Goal: Transaction & Acquisition: Download file/media

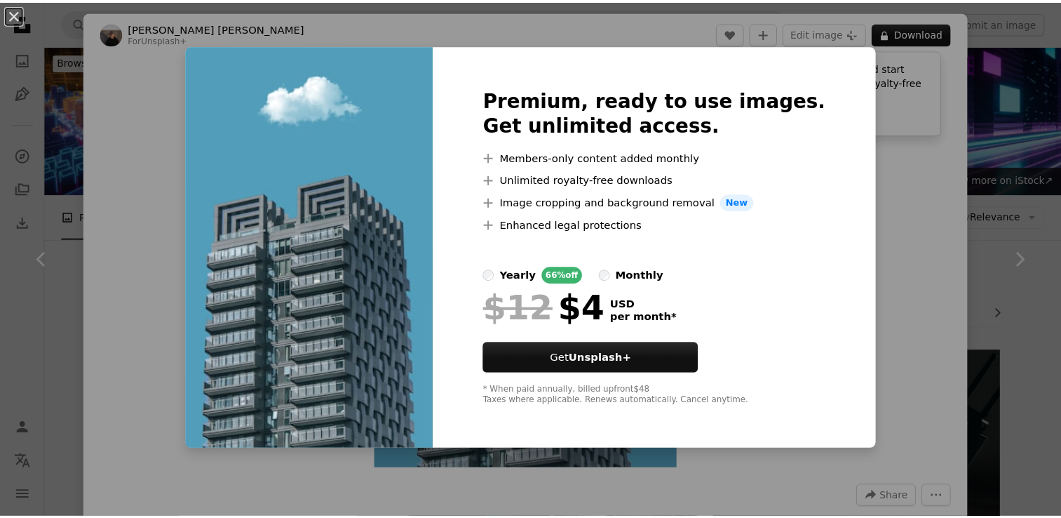
scroll to position [1052, 0]
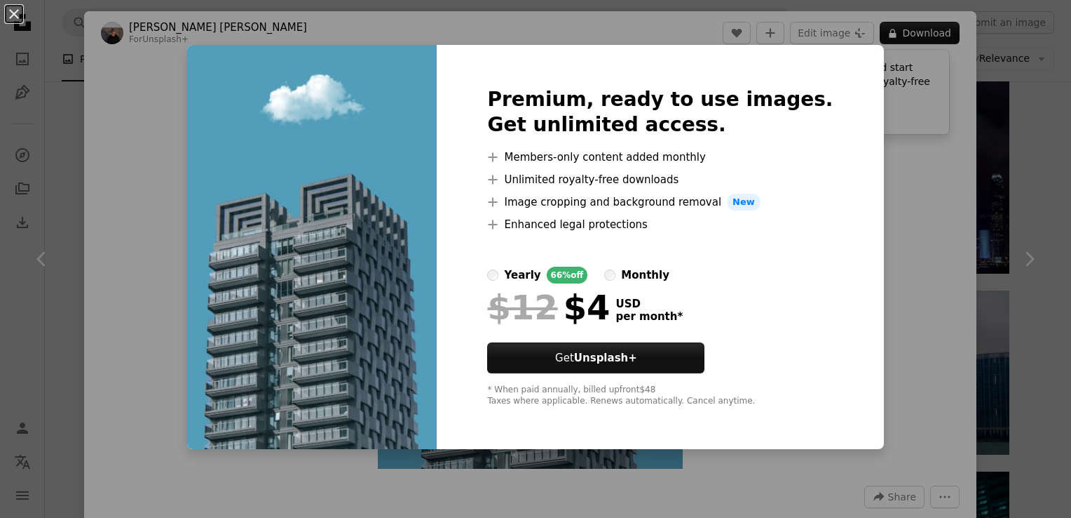
click at [961, 128] on div "An X shape Premium, ready to use images. Get unlimited access. A plus sign Memb…" at bounding box center [535, 259] width 1071 height 518
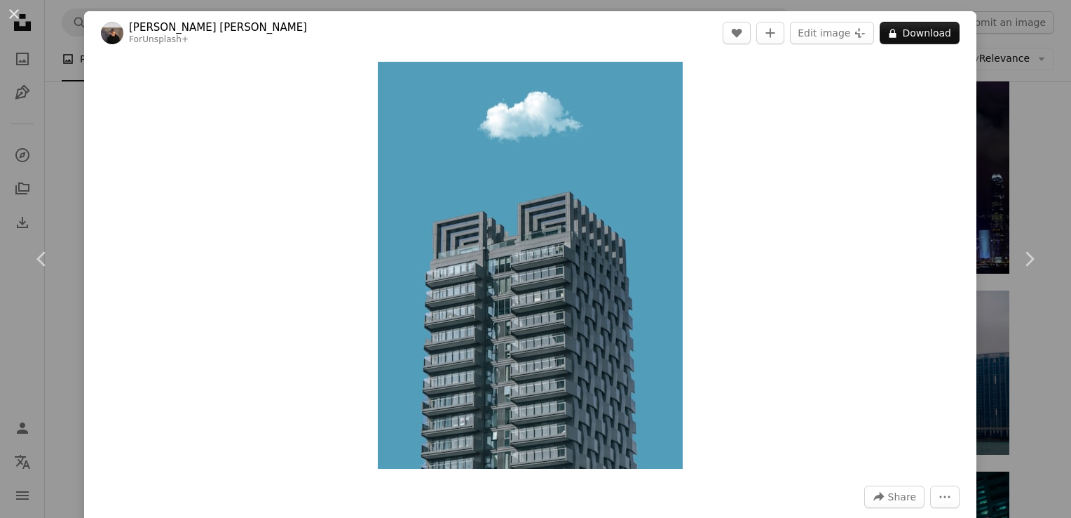
click at [987, 135] on div "An X shape Chevron left Chevron right [PERSON_NAME] [PERSON_NAME] For Unsplash+…" at bounding box center [535, 259] width 1071 height 518
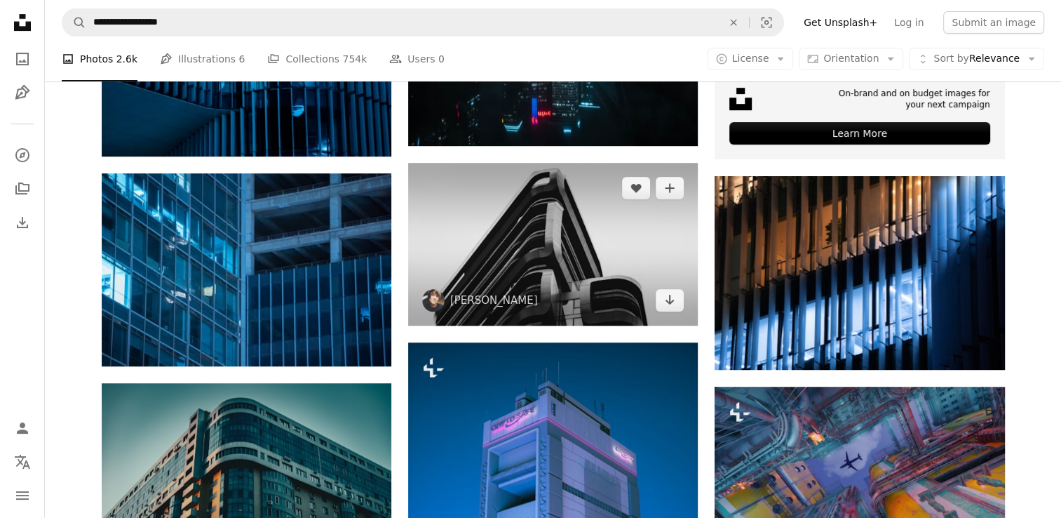
scroll to position [561, 0]
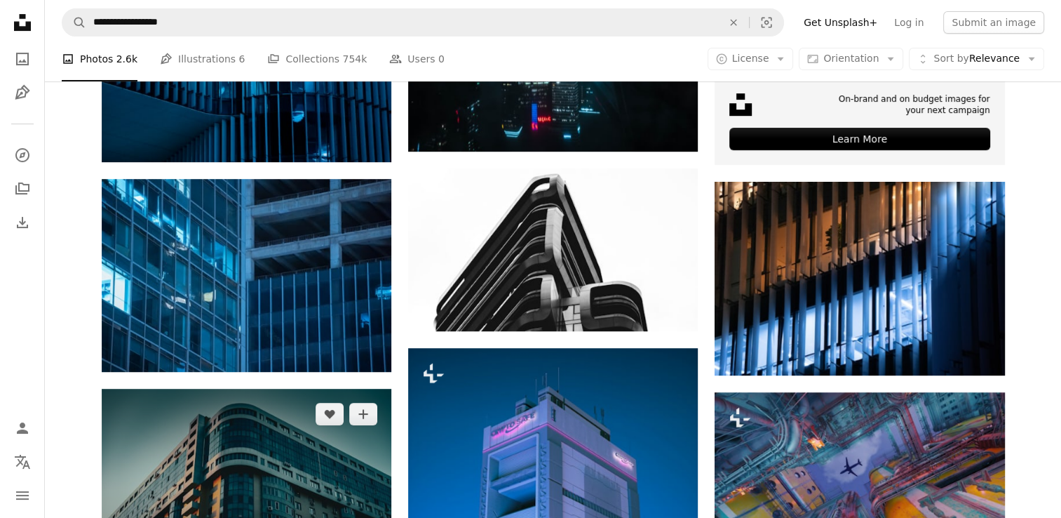
click at [332, 438] on img at bounding box center [247, 484] width 290 height 193
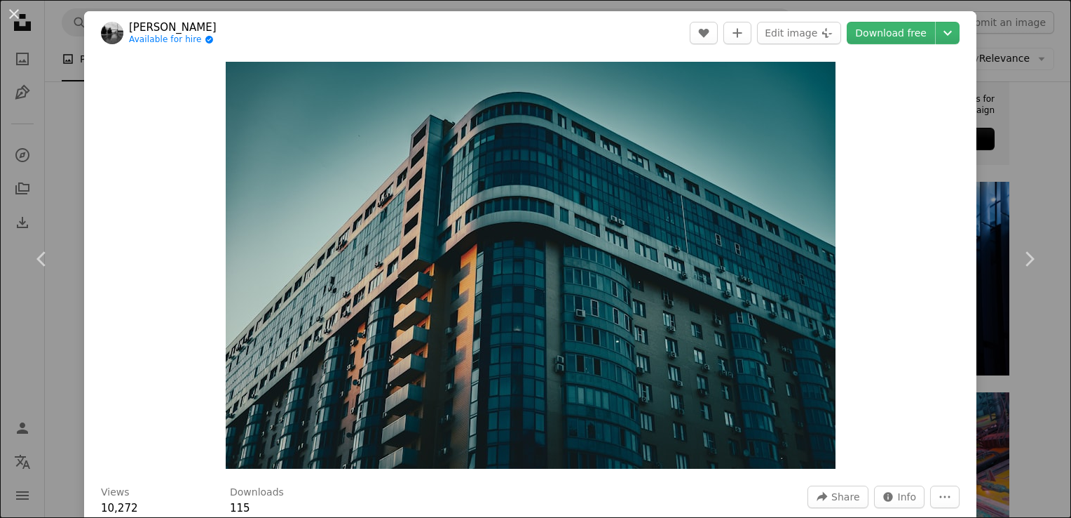
click at [977, 145] on div "An X shape Chevron left Chevron right Jah Nomad Available for hire A checkmark …" at bounding box center [535, 259] width 1071 height 518
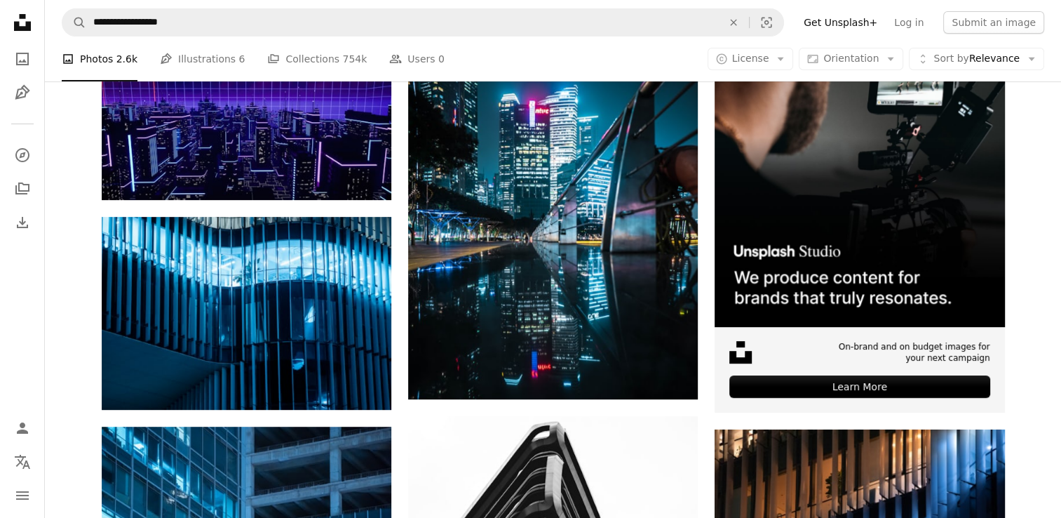
scroll to position [140, 0]
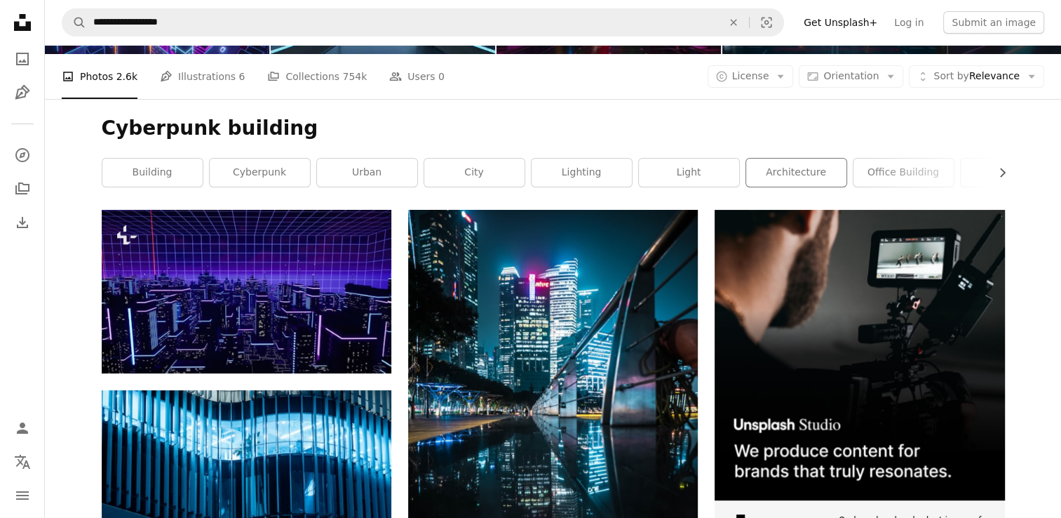
click at [846, 174] on div "architecture" at bounding box center [796, 172] width 102 height 29
click at [836, 177] on link "architecture" at bounding box center [796, 172] width 100 height 28
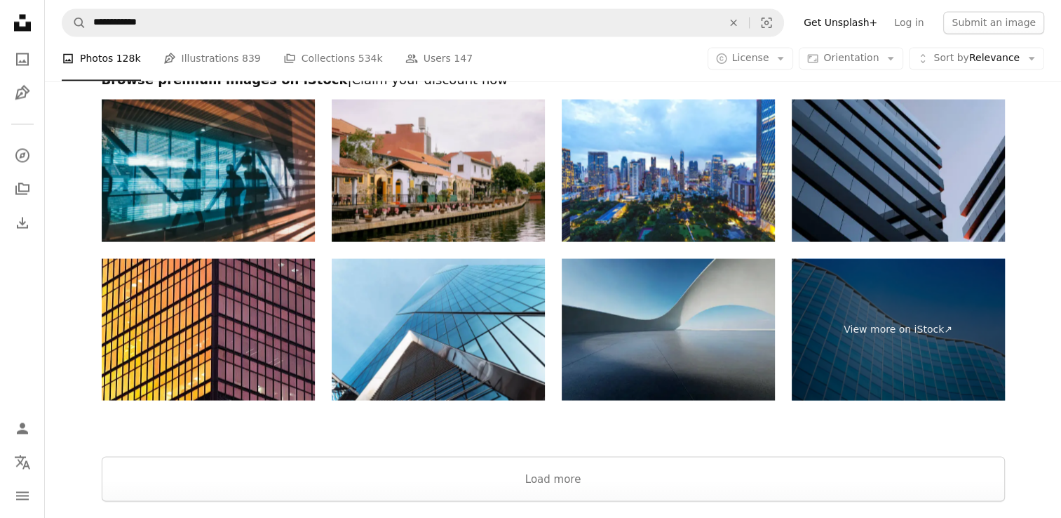
scroll to position [2727, 0]
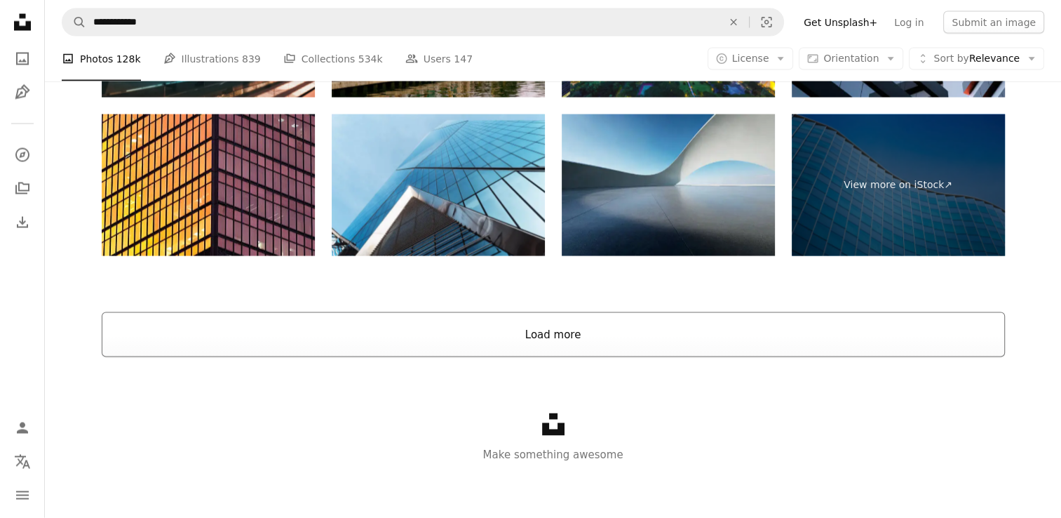
click at [561, 330] on button "Load more" at bounding box center [553, 334] width 903 height 45
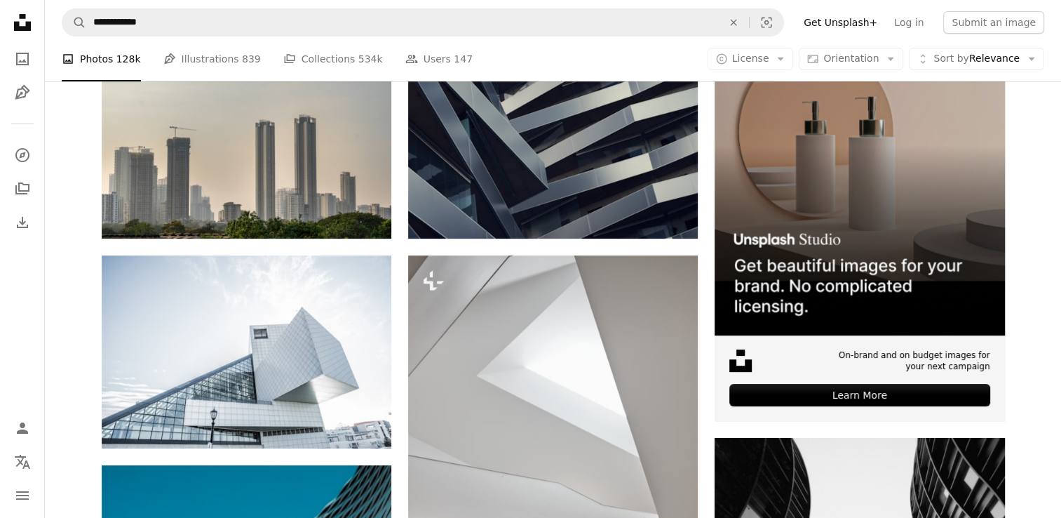
scroll to position [0, 0]
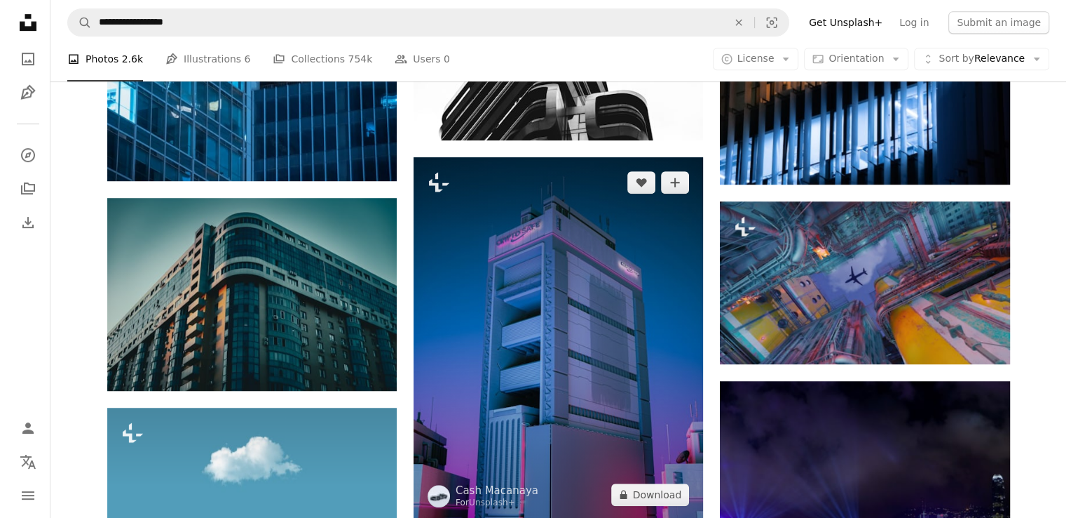
scroll to position [771, 0]
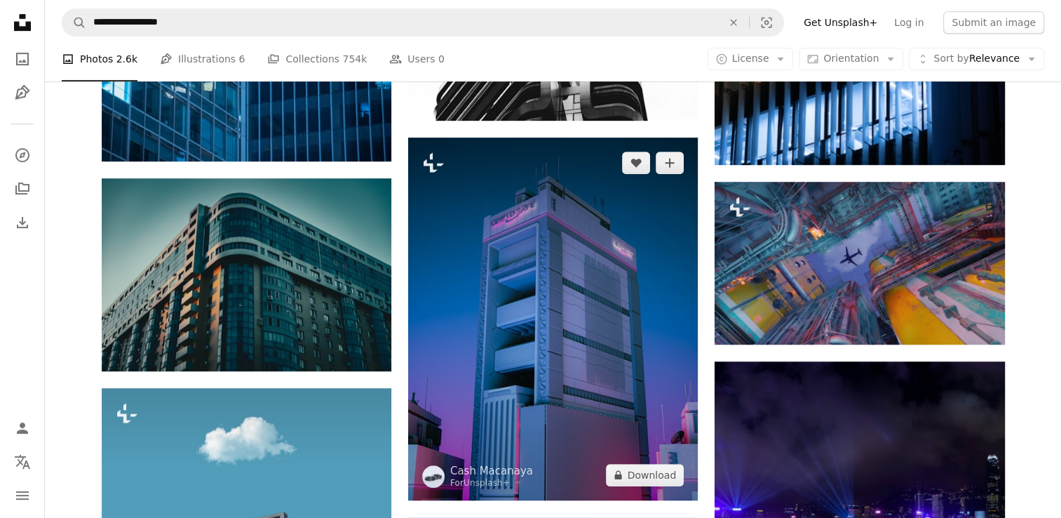
click at [625, 284] on img at bounding box center [553, 318] width 290 height 363
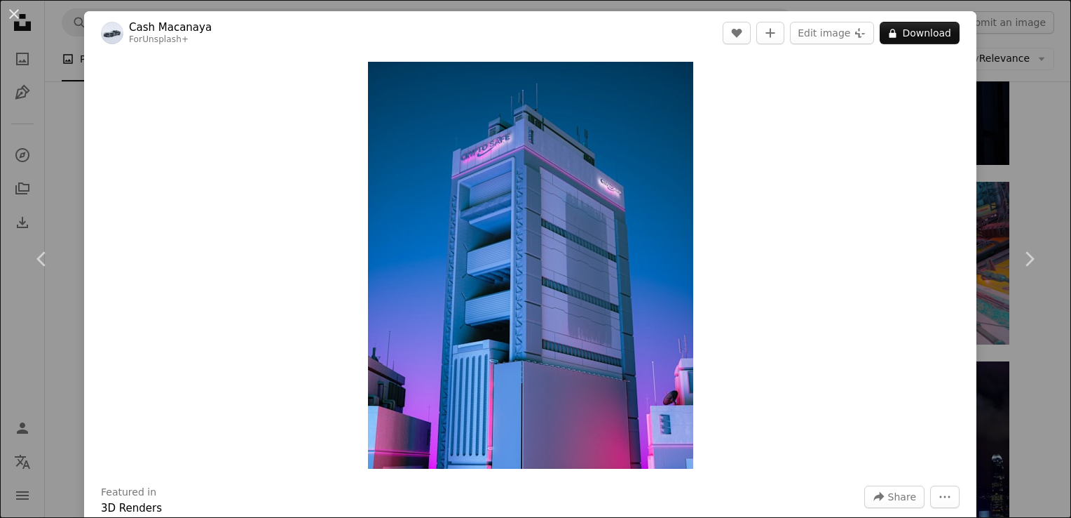
click at [1008, 81] on div "An X shape Chevron left Chevron right Cash Macanaya For Unsplash+ A heart A plu…" at bounding box center [535, 259] width 1071 height 518
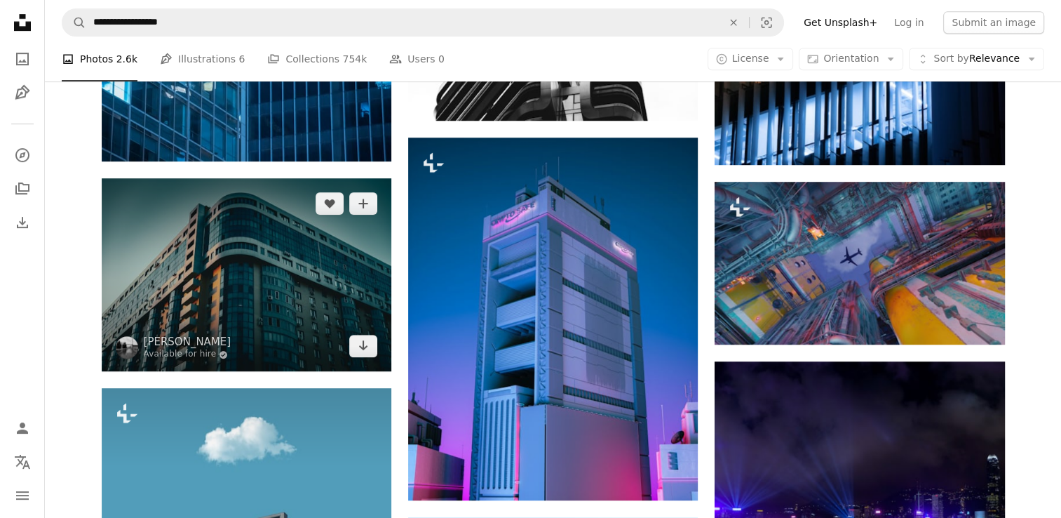
click at [295, 268] on img at bounding box center [247, 274] width 290 height 193
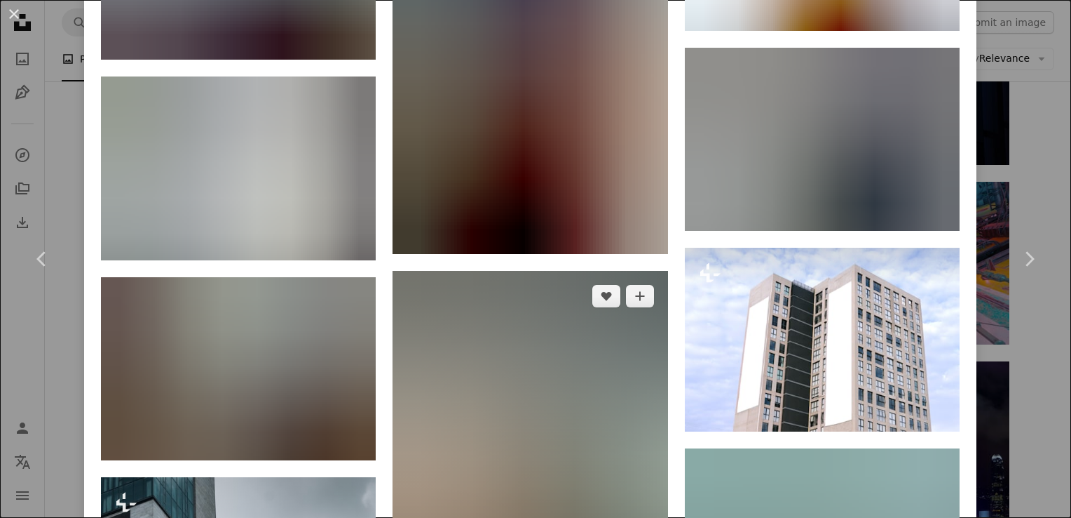
scroll to position [1785, 0]
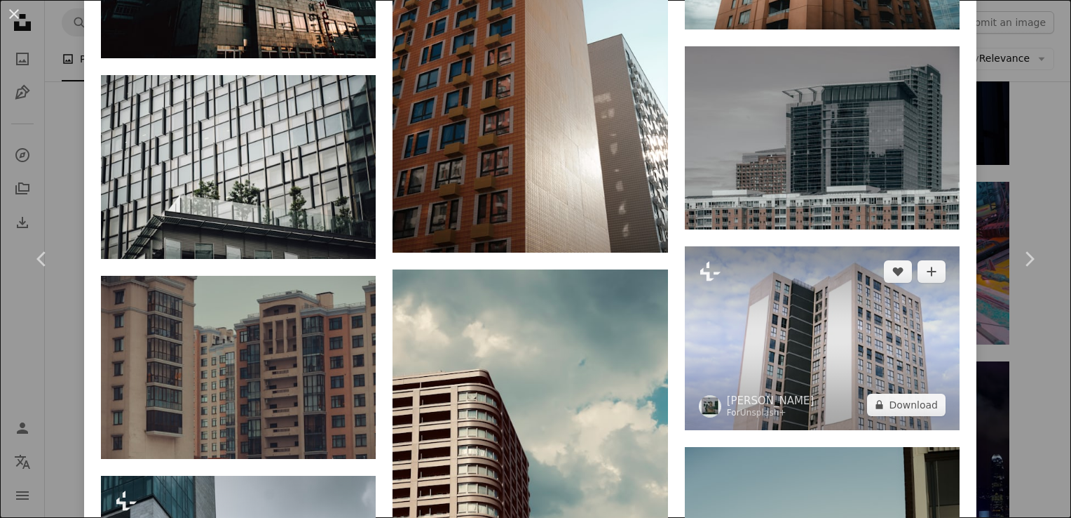
click at [760, 297] on img at bounding box center [822, 337] width 275 height 183
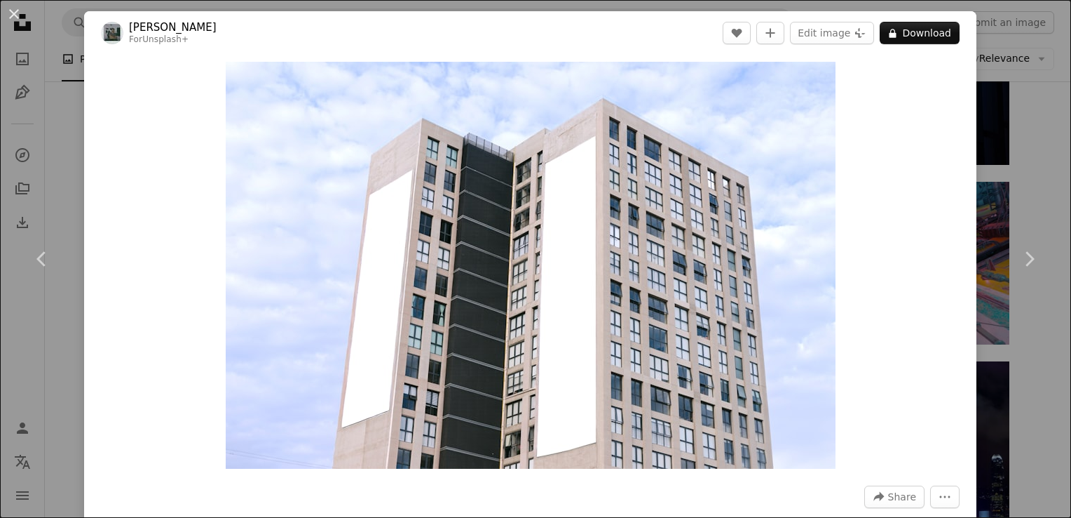
click at [1013, 150] on div "An X shape Chevron left Chevron right [PERSON_NAME] For Unsplash+ A heart A plu…" at bounding box center [535, 259] width 1071 height 518
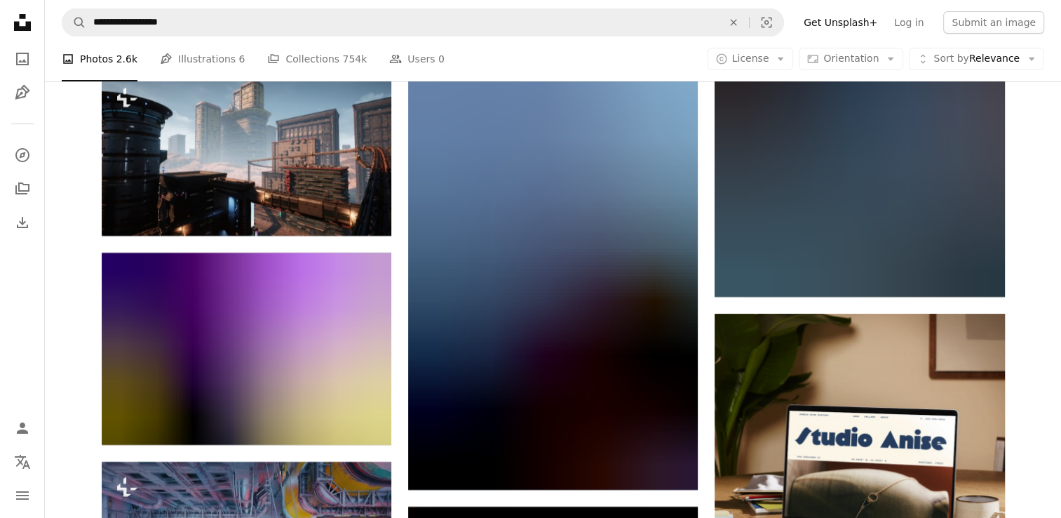
scroll to position [5470, 0]
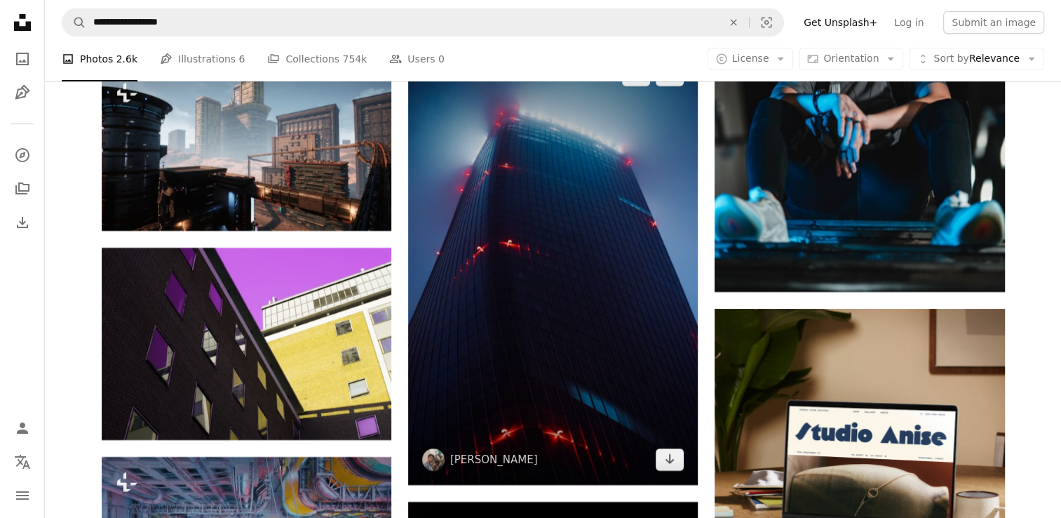
click at [536, 334] on img at bounding box center [553, 267] width 290 height 435
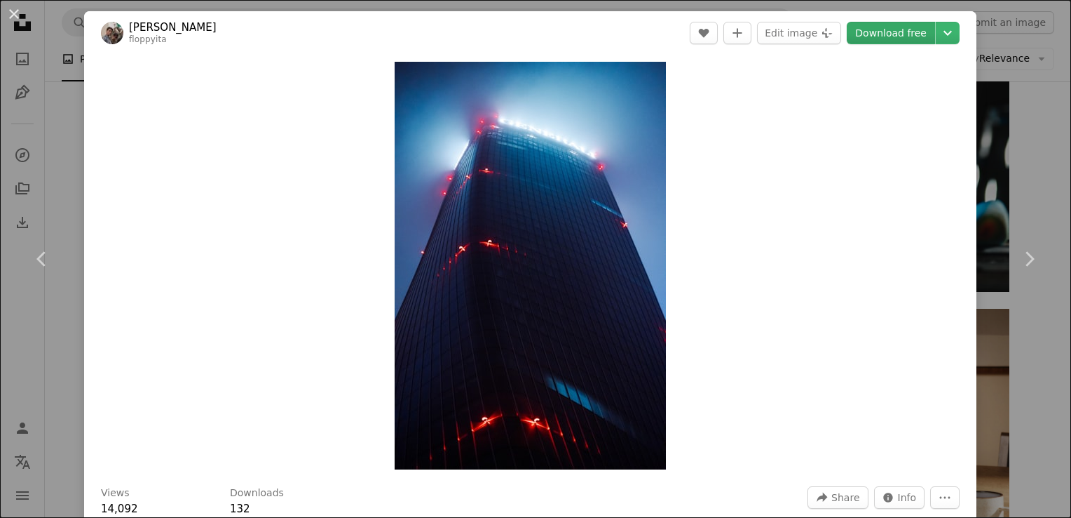
click at [874, 24] on link "Download free" at bounding box center [891, 33] width 88 height 22
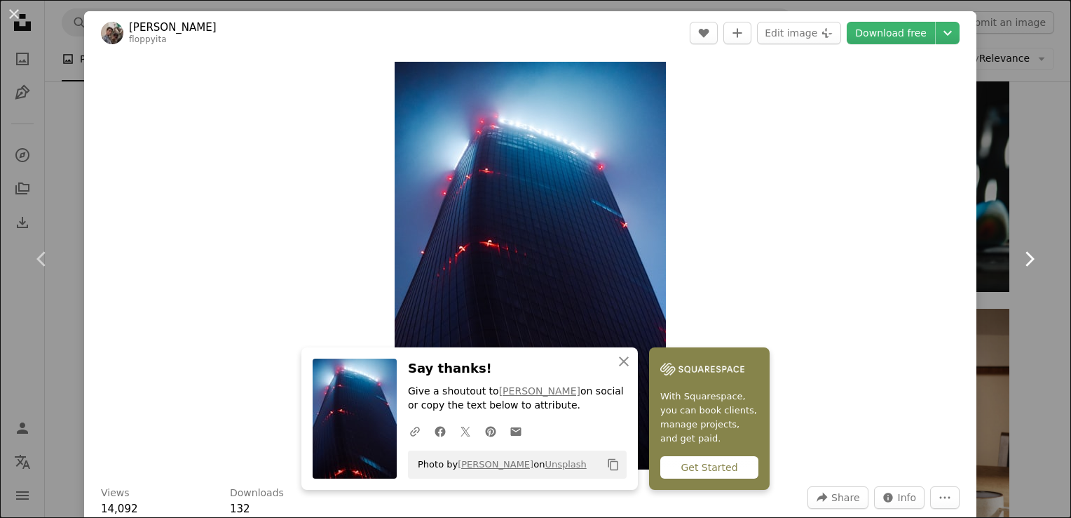
click at [1019, 282] on link "Chevron right" at bounding box center [1029, 258] width 84 height 135
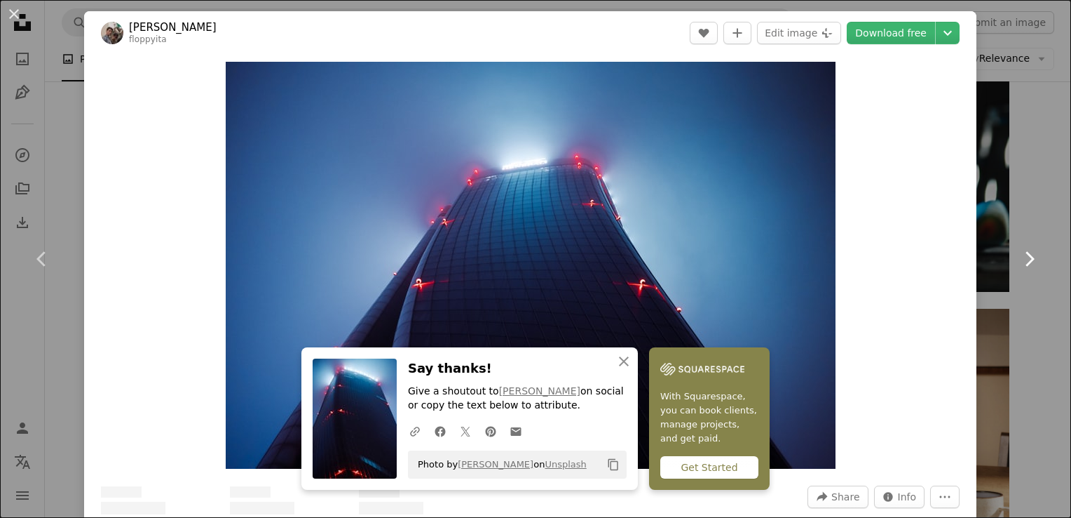
click at [1037, 297] on link "Chevron right" at bounding box center [1029, 258] width 84 height 135
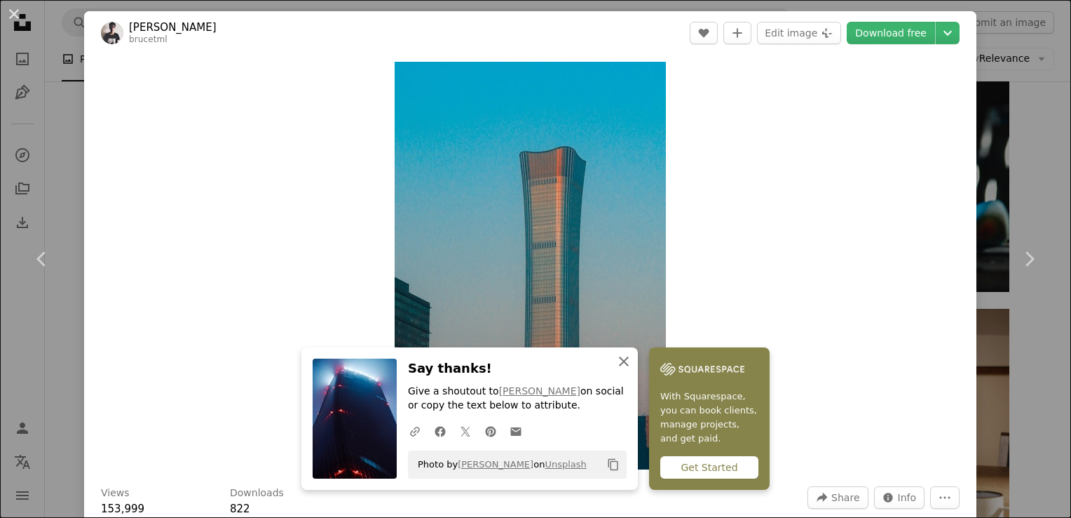
click at [625, 363] on icon "An X shape" at bounding box center [624, 361] width 17 height 17
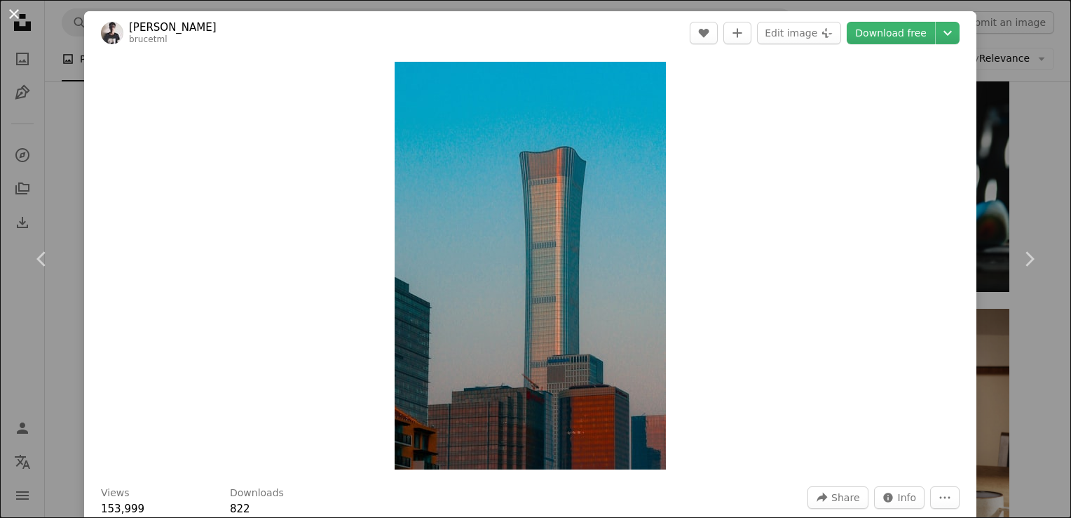
click at [17, 13] on button "An X shape" at bounding box center [14, 14] width 17 height 17
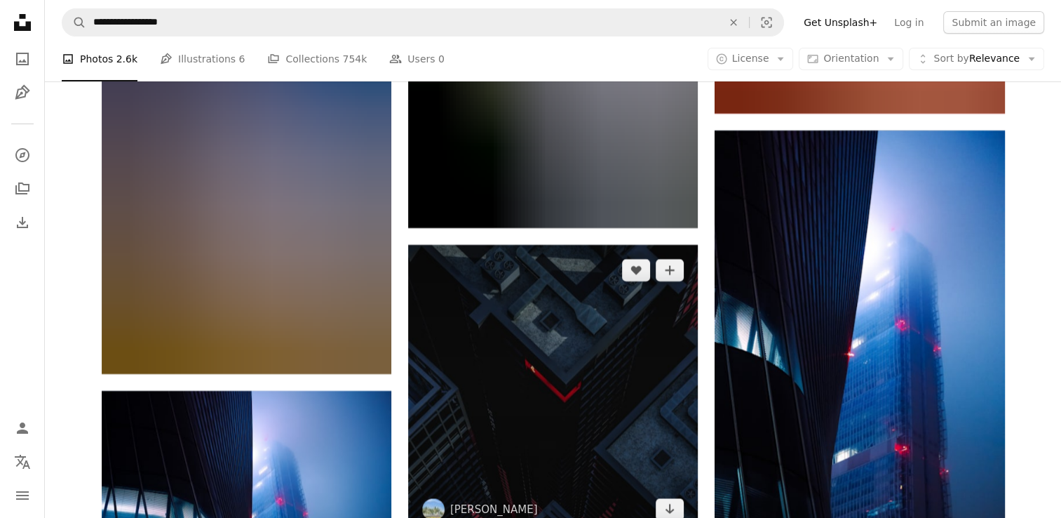
scroll to position [10729, 0]
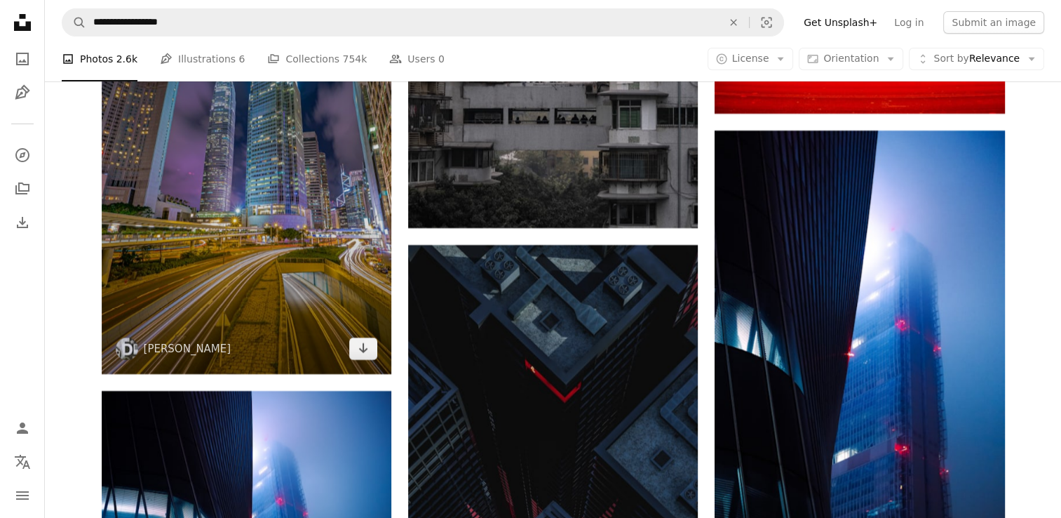
click at [332, 303] on img at bounding box center [247, 180] width 290 height 387
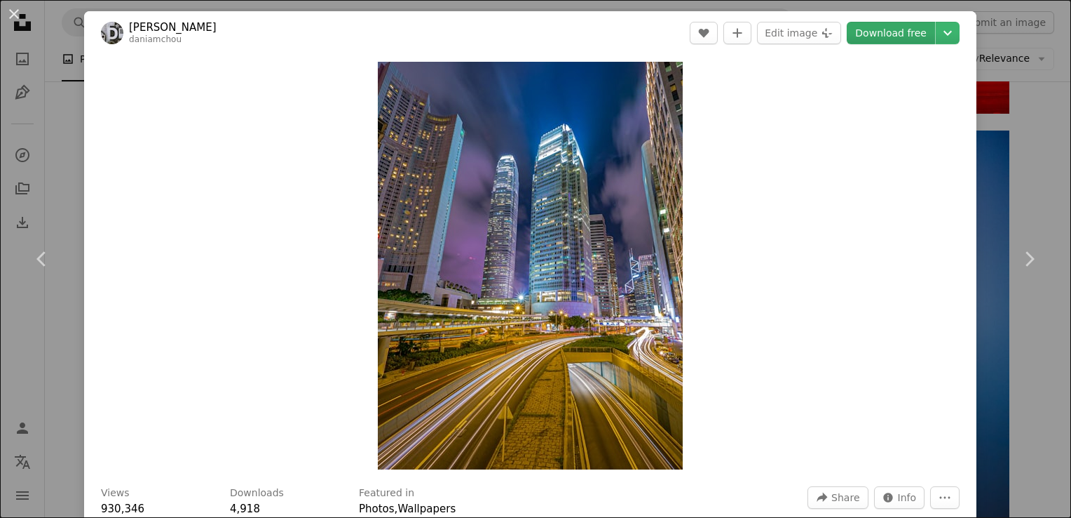
click at [880, 43] on link "Download free" at bounding box center [891, 33] width 88 height 22
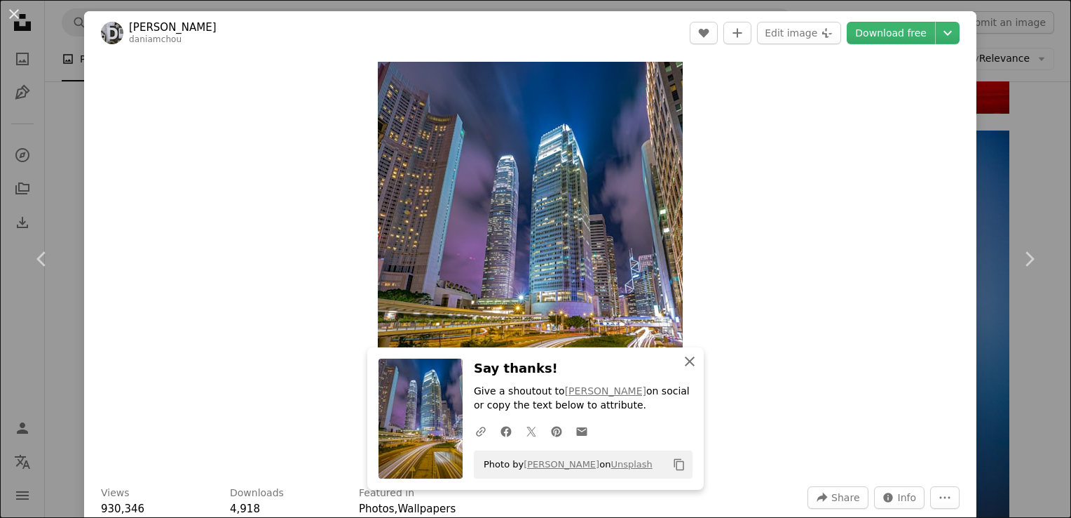
click at [688, 366] on icon "button" at bounding box center [690, 361] width 10 height 10
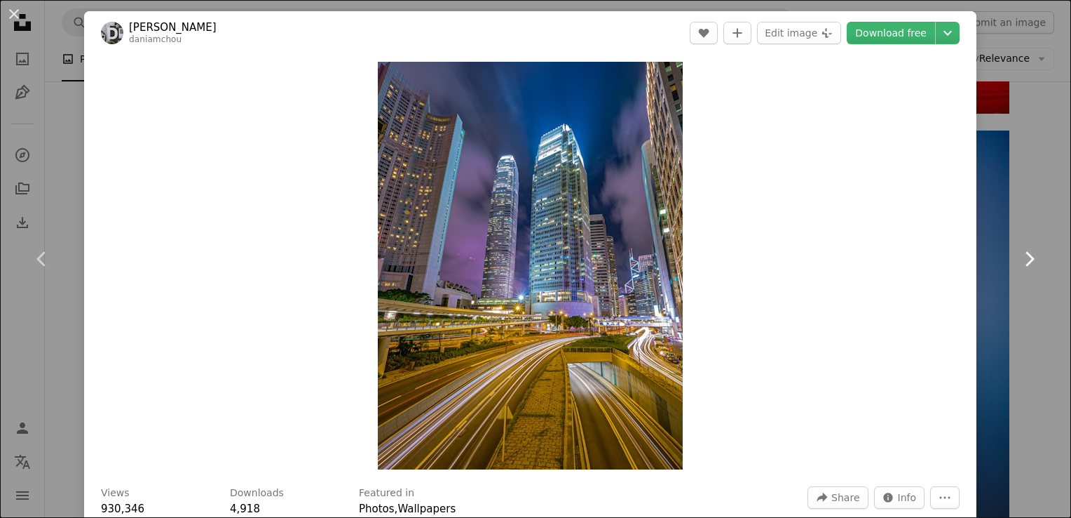
click at [1008, 206] on link "Chevron right" at bounding box center [1029, 258] width 84 height 135
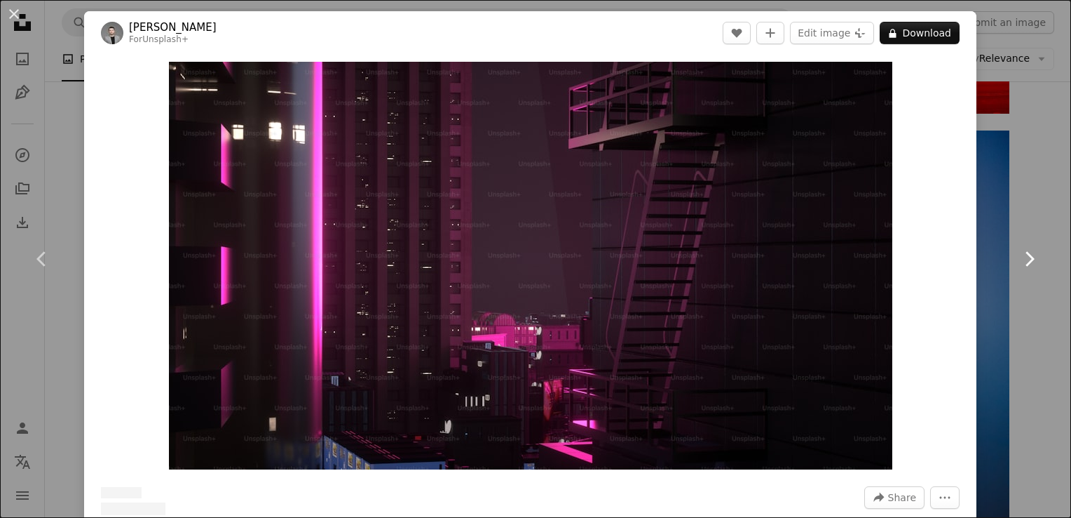
click at [1008, 206] on link "Chevron right" at bounding box center [1029, 258] width 84 height 135
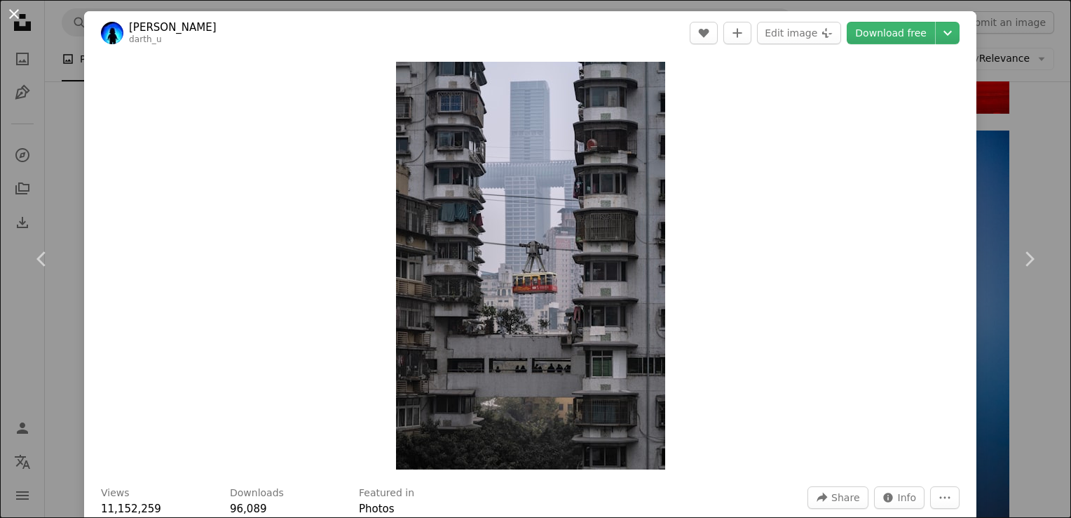
click at [15, 9] on button "An X shape" at bounding box center [14, 14] width 17 height 17
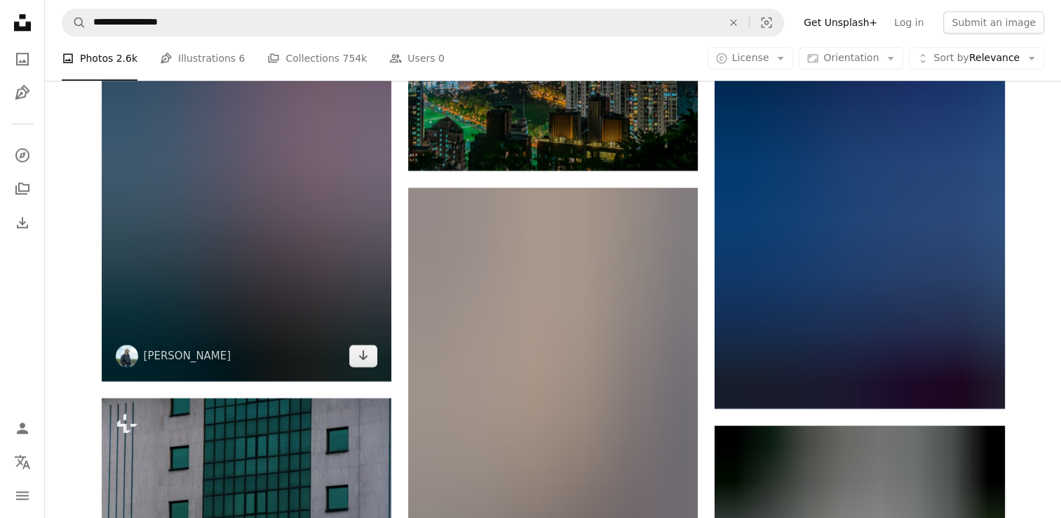
scroll to position [12272, 0]
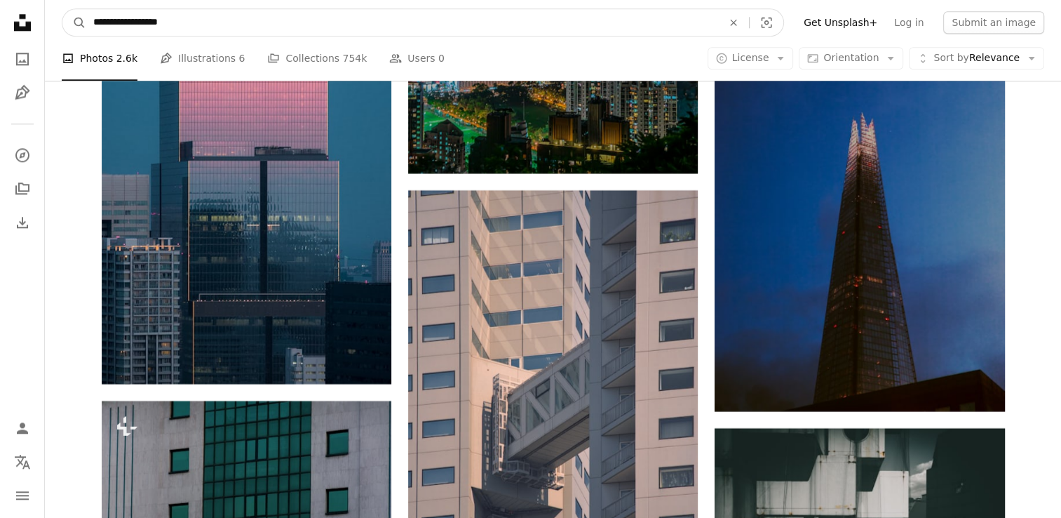
drag, startPoint x: 213, startPoint y: 27, endPoint x: 38, endPoint y: 51, distance: 177.0
type input "**********"
click button "A magnifying glass" at bounding box center [74, 22] width 24 height 27
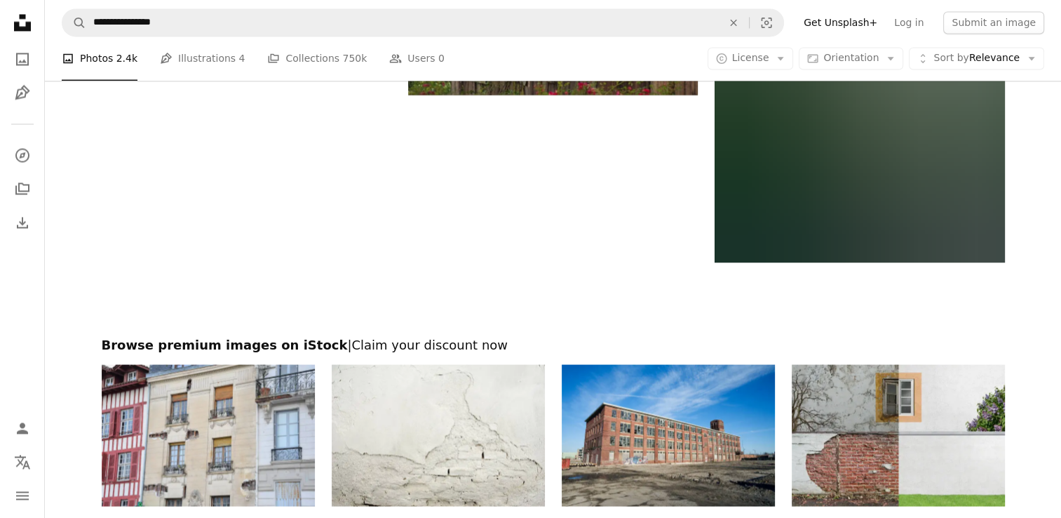
scroll to position [2735, 0]
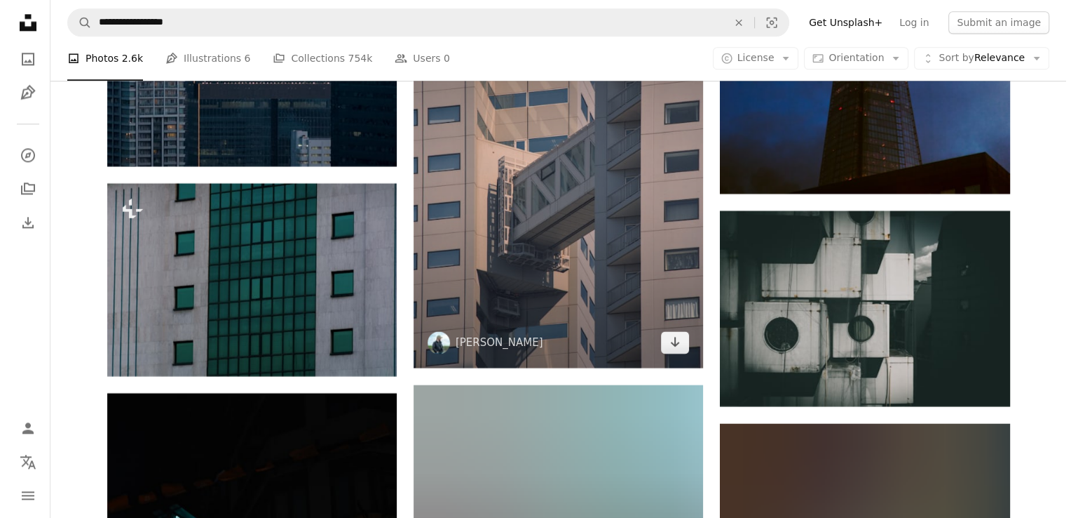
scroll to position [12482, 0]
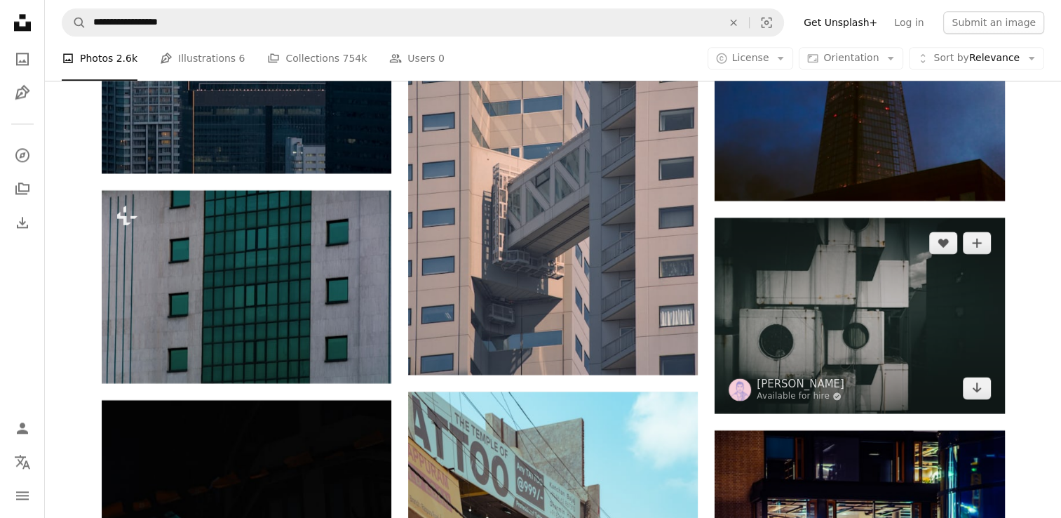
click at [847, 318] on img at bounding box center [860, 315] width 290 height 196
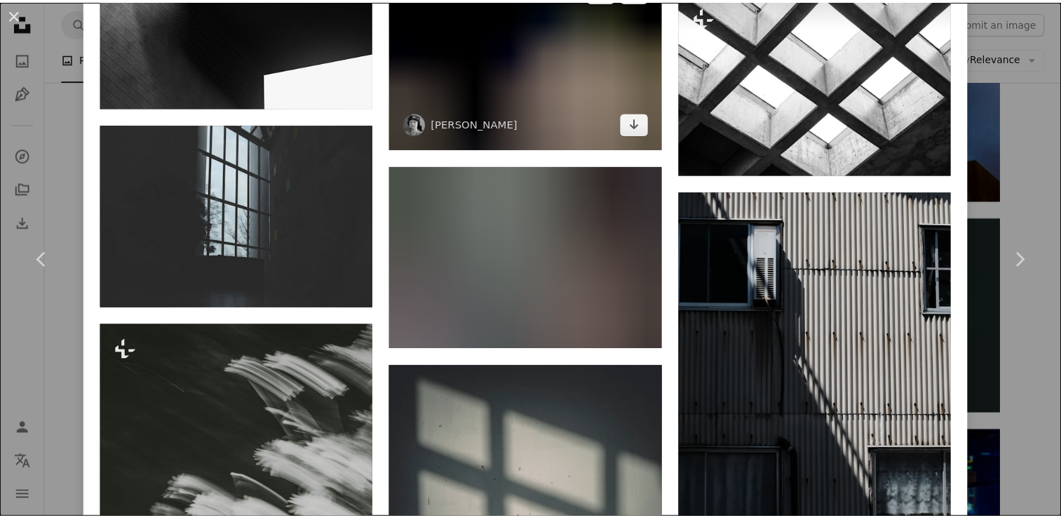
scroll to position [4710, 0]
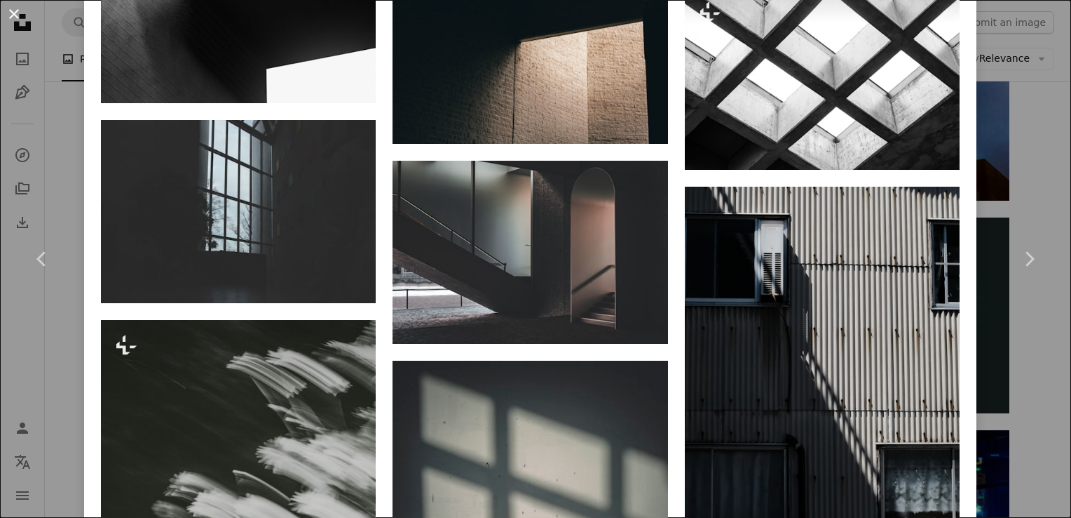
click at [8, 13] on button "An X shape" at bounding box center [14, 14] width 17 height 17
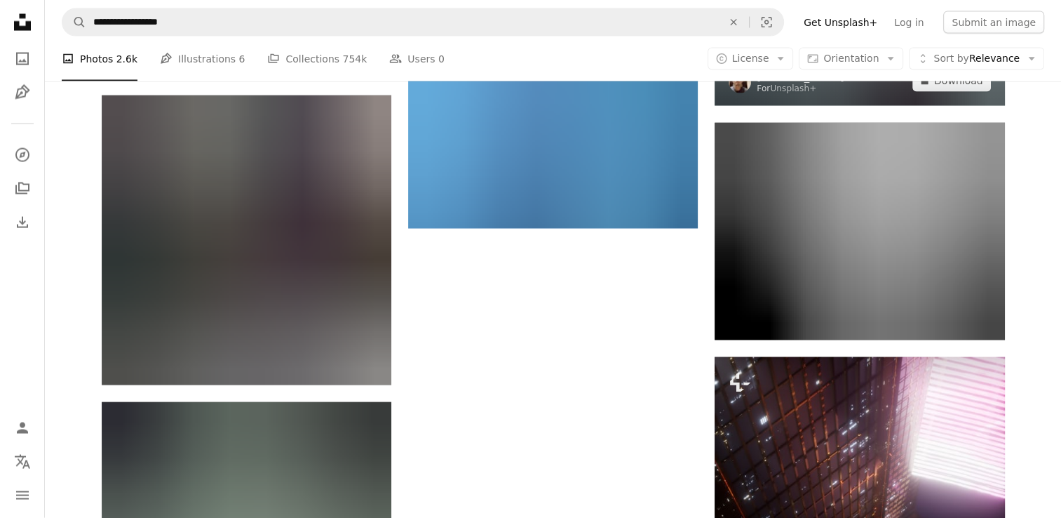
scroll to position [13604, 0]
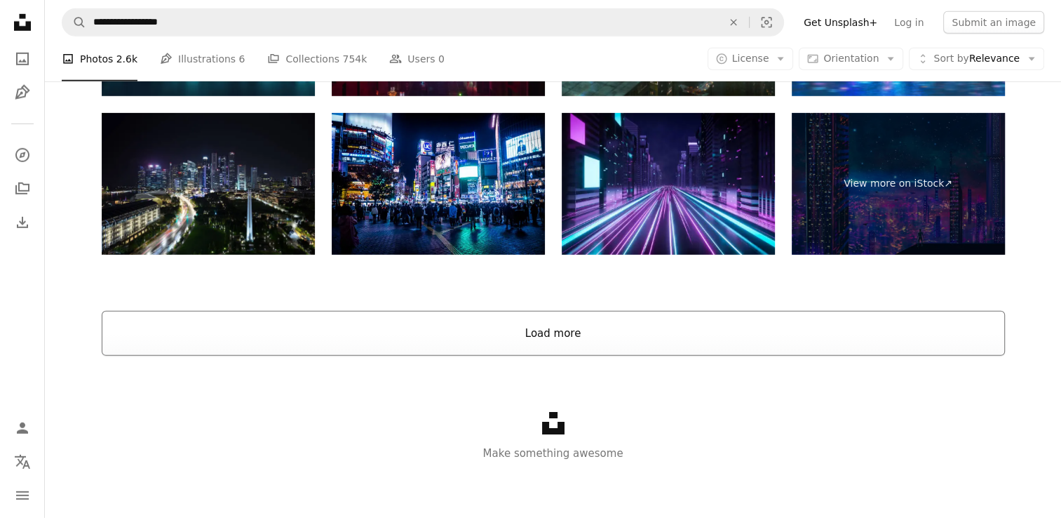
click at [579, 338] on button "Load more" at bounding box center [553, 333] width 903 height 45
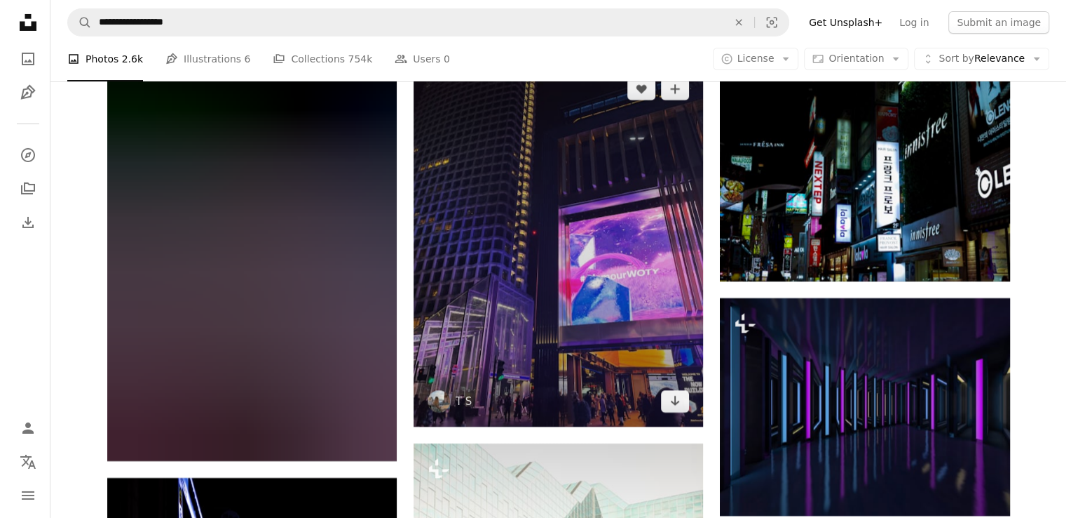
scroll to position [15608, 0]
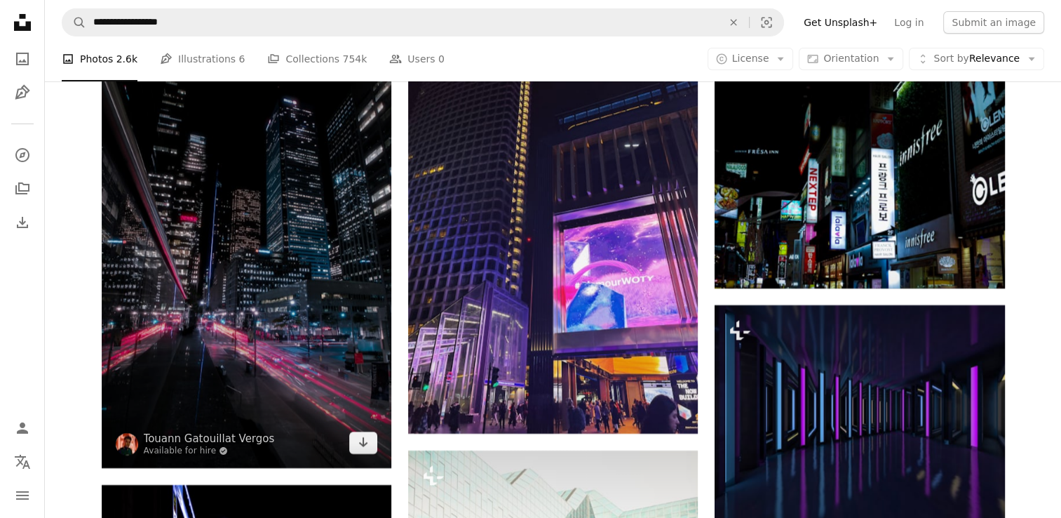
click at [332, 298] on img at bounding box center [247, 250] width 290 height 435
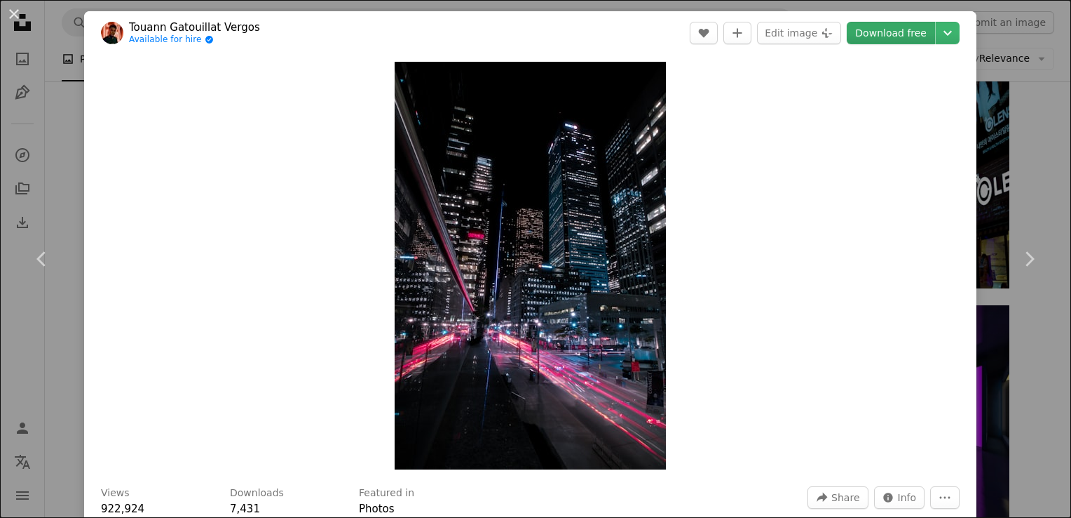
click at [851, 34] on link "Download free" at bounding box center [891, 33] width 88 height 22
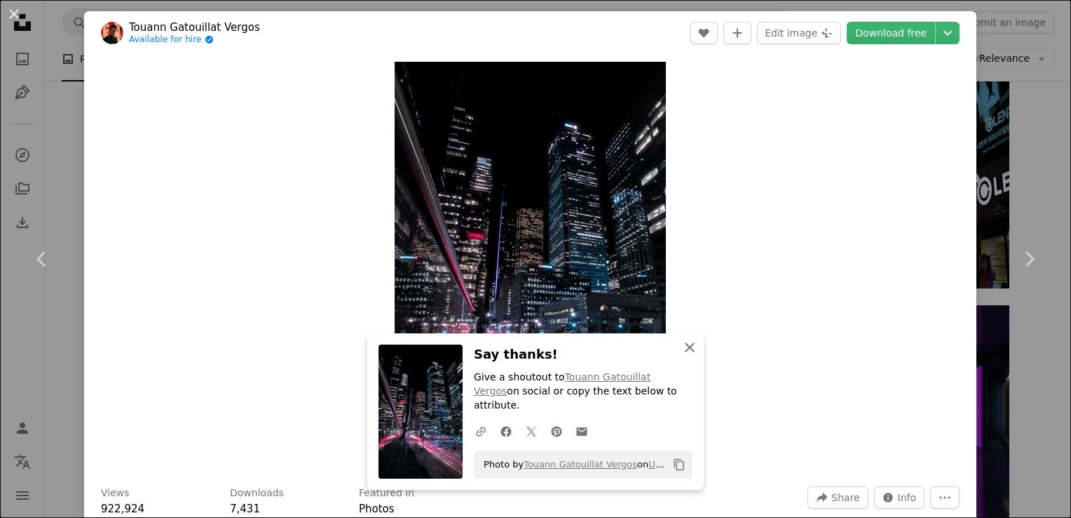
click at [684, 356] on icon "An X shape" at bounding box center [690, 347] width 17 height 17
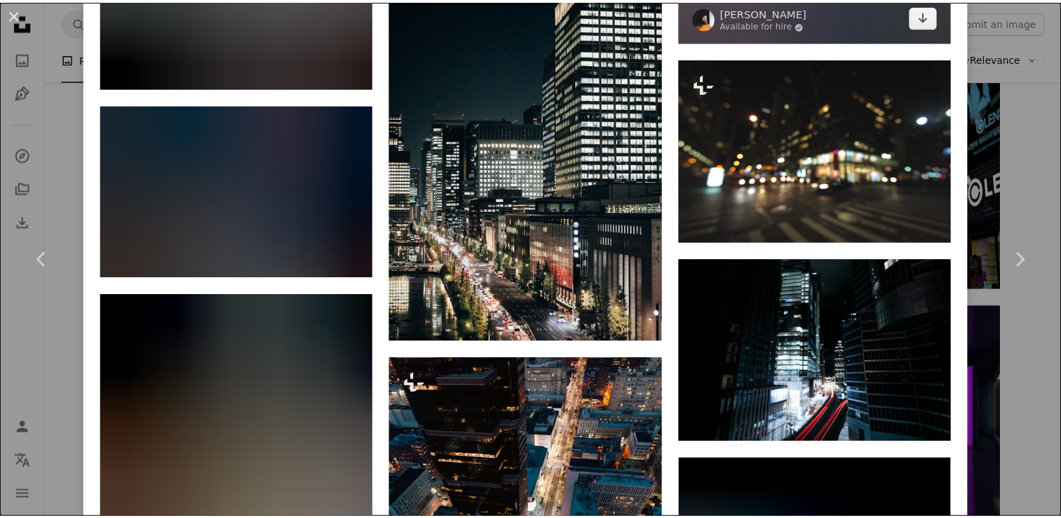
scroll to position [4348, 0]
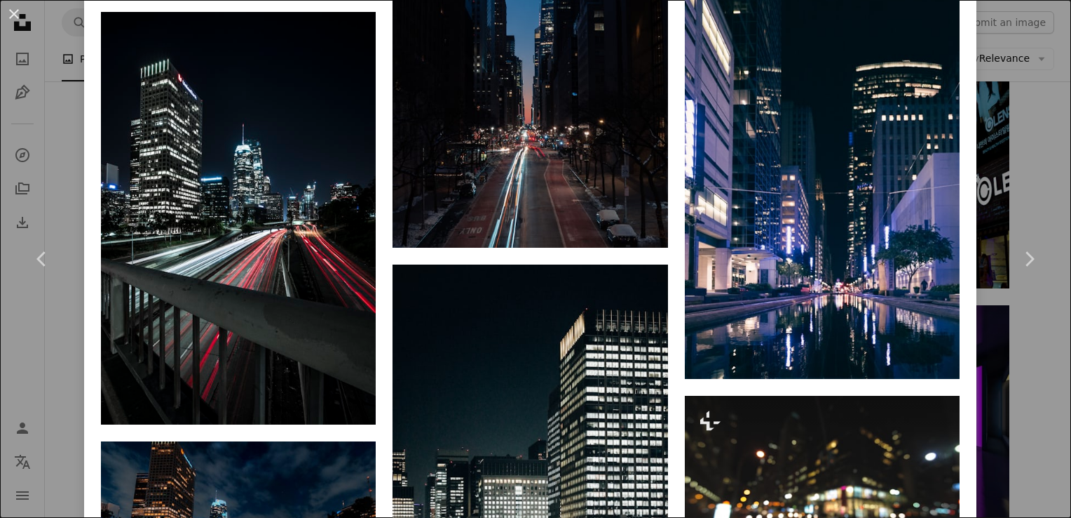
drag, startPoint x: 8, startPoint y: 22, endPoint x: 41, endPoint y: 15, distance: 33.7
click at [8, 22] on button "An X shape" at bounding box center [14, 14] width 17 height 17
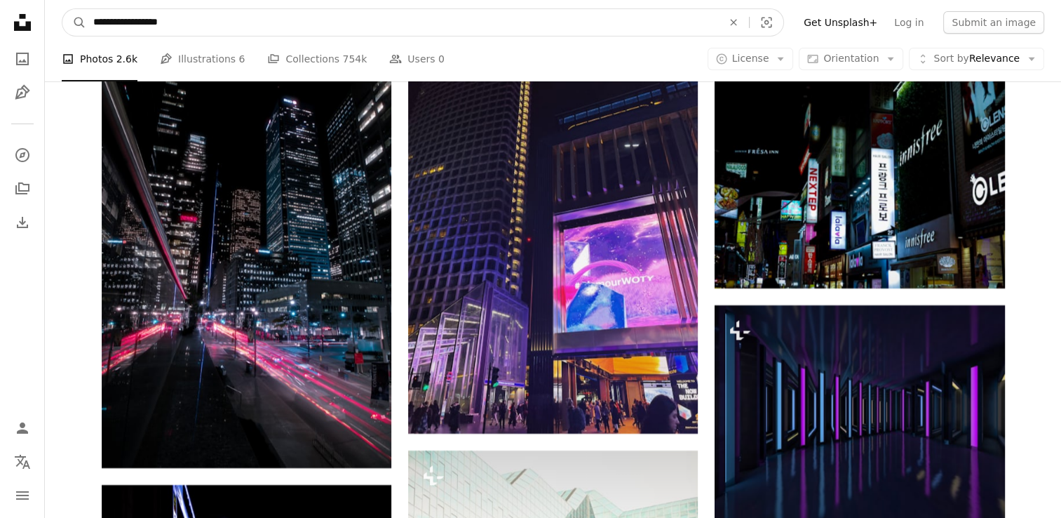
drag, startPoint x: 168, startPoint y: 23, endPoint x: 88, endPoint y: 41, distance: 82.0
click at [86, 43] on nav "**********" at bounding box center [553, 22] width 1016 height 45
click at [197, 20] on input "**********" at bounding box center [402, 22] width 632 height 27
drag, startPoint x: 197, startPoint y: 20, endPoint x: 79, endPoint y: 25, distance: 117.9
click at [79, 25] on form "**********" at bounding box center [423, 22] width 722 height 28
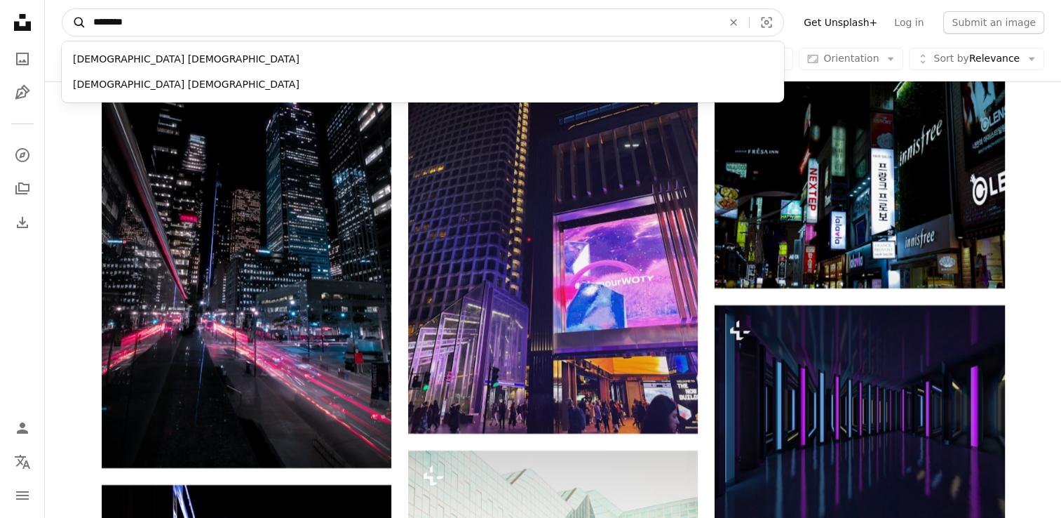
type input "********"
click at [62, 9] on button "A magnifying glass" at bounding box center [74, 22] width 24 height 27
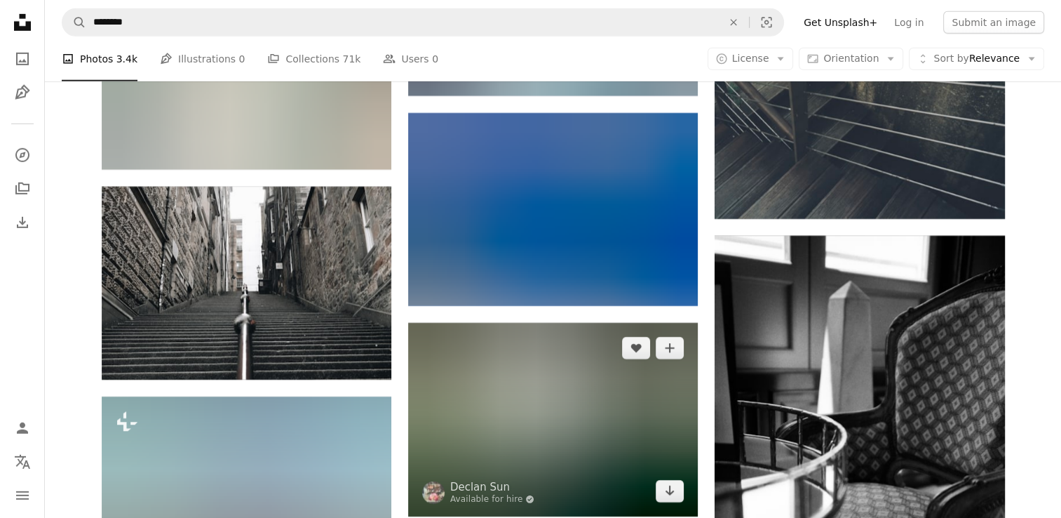
scroll to position [9747, 0]
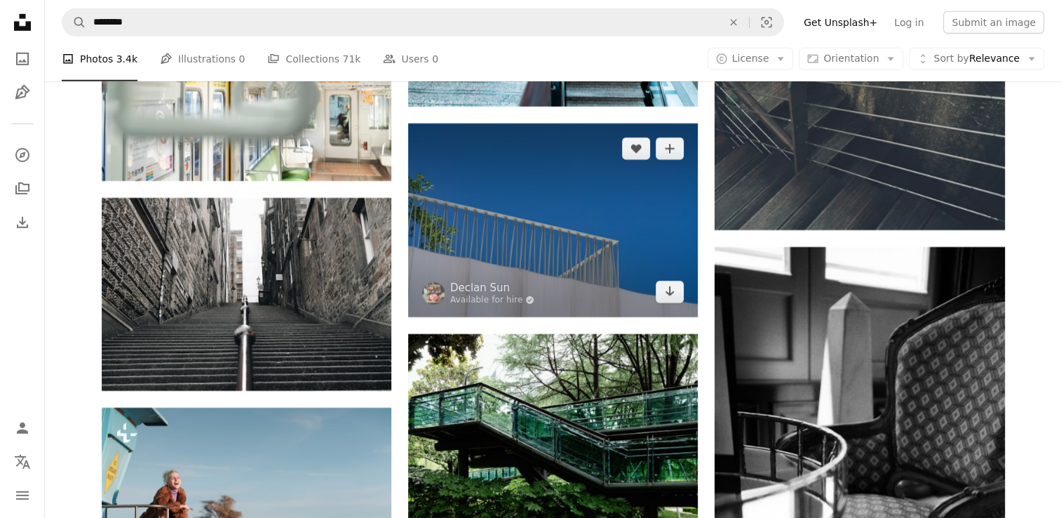
click at [538, 231] on img at bounding box center [553, 219] width 290 height 193
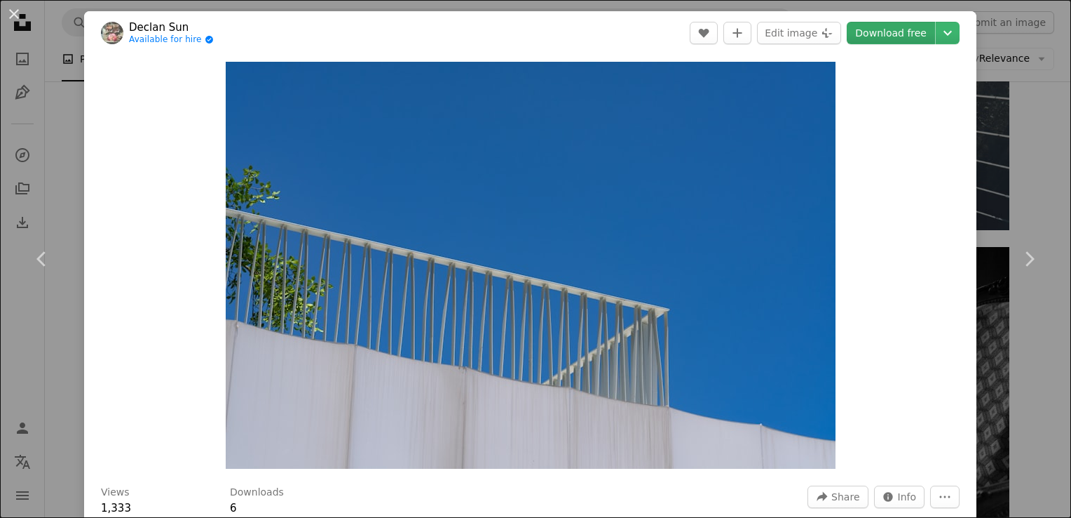
click at [867, 35] on link "Download free" at bounding box center [891, 33] width 88 height 22
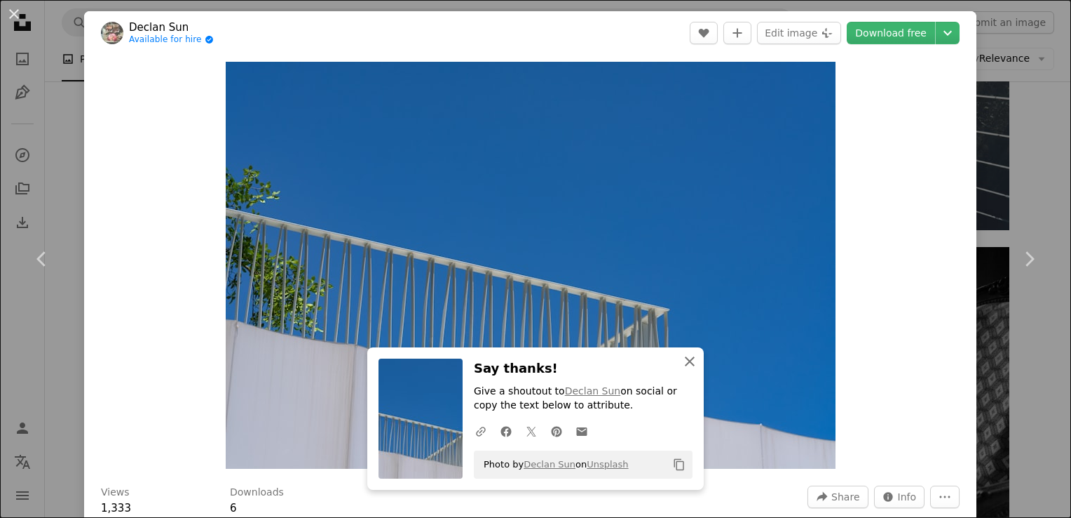
click at [691, 369] on icon "An X shape" at bounding box center [690, 361] width 17 height 17
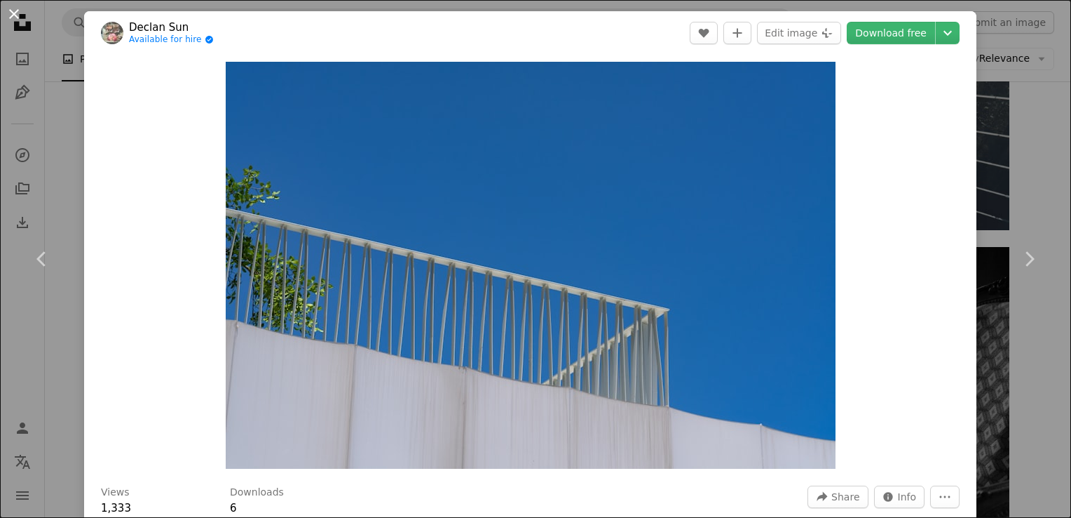
click at [11, 15] on button "An X shape" at bounding box center [14, 14] width 17 height 17
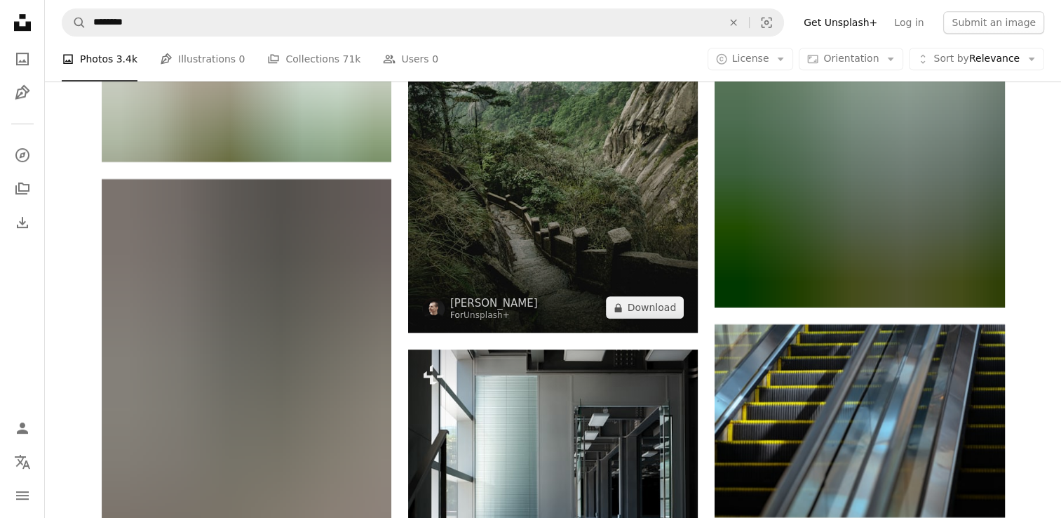
scroll to position [11430, 0]
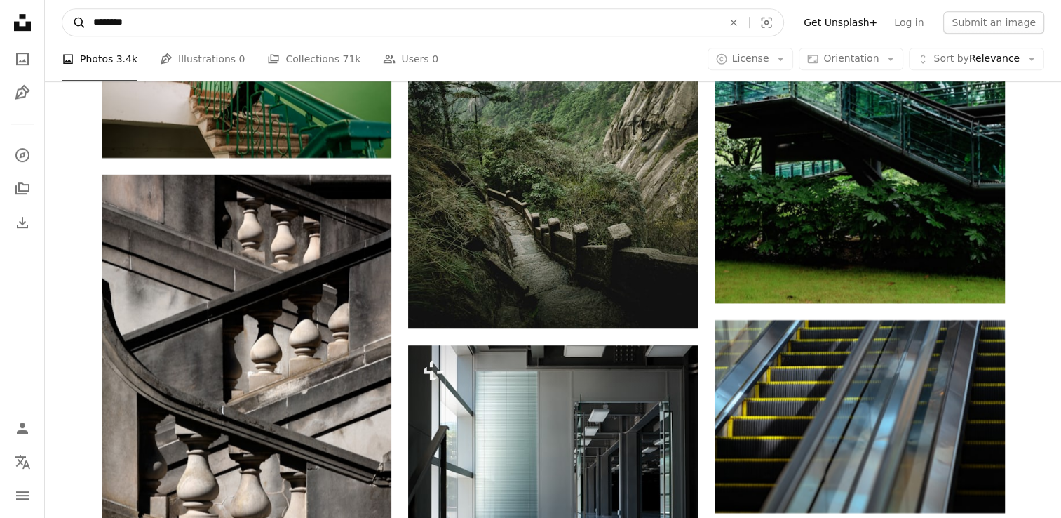
drag, startPoint x: 112, startPoint y: 22, endPoint x: 71, endPoint y: 32, distance: 42.4
click at [71, 32] on form "A magnifying glass ******** An X shape Visual search" at bounding box center [423, 22] width 722 height 28
type input "****"
click button "A magnifying glass" at bounding box center [74, 22] width 24 height 27
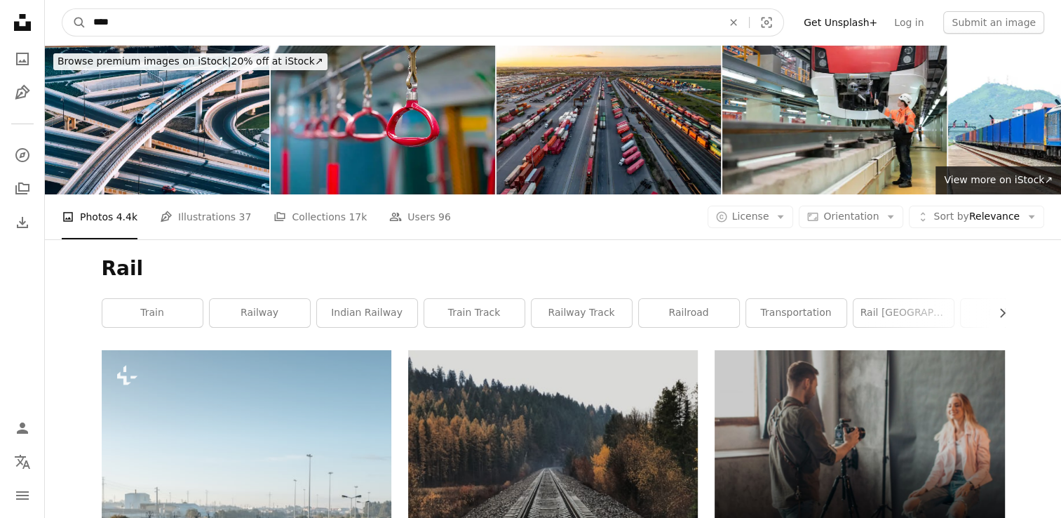
click at [402, 10] on input "****" at bounding box center [402, 22] width 632 height 27
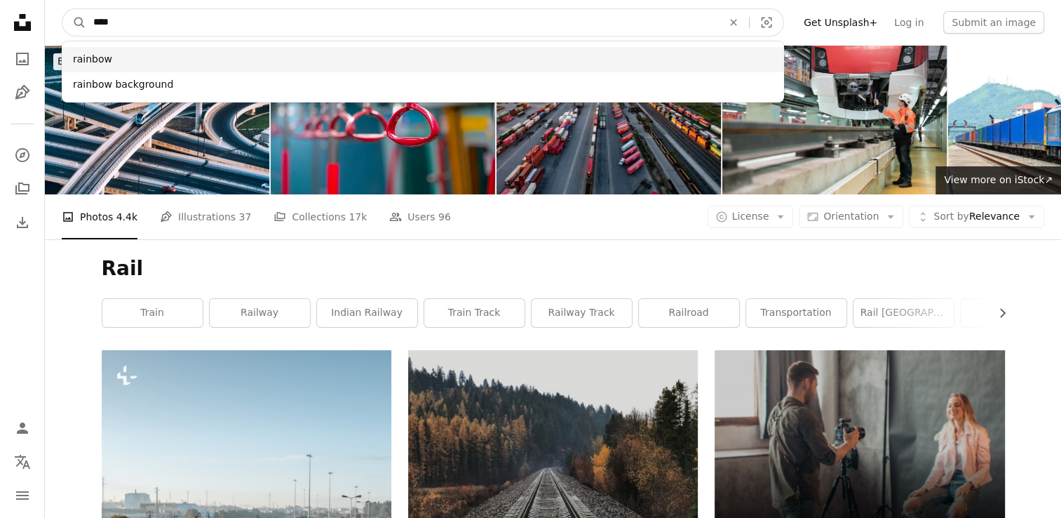
drag, startPoint x: 327, startPoint y: 16, endPoint x: 61, endPoint y: 48, distance: 267.7
click at [86, 36] on div "**** rainbow rainbow background" at bounding box center [402, 22] width 632 height 27
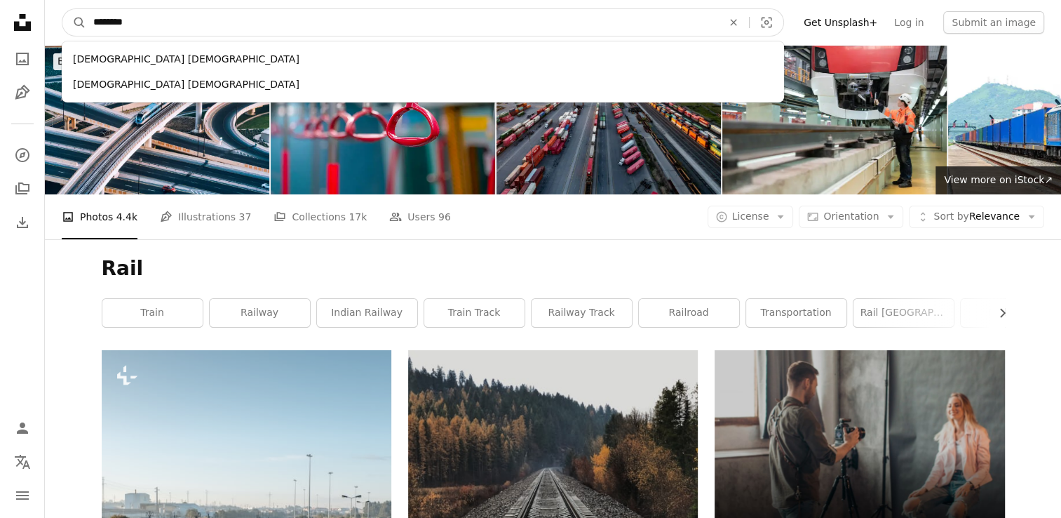
type input "*********"
click button "A magnifying glass" at bounding box center [74, 22] width 24 height 27
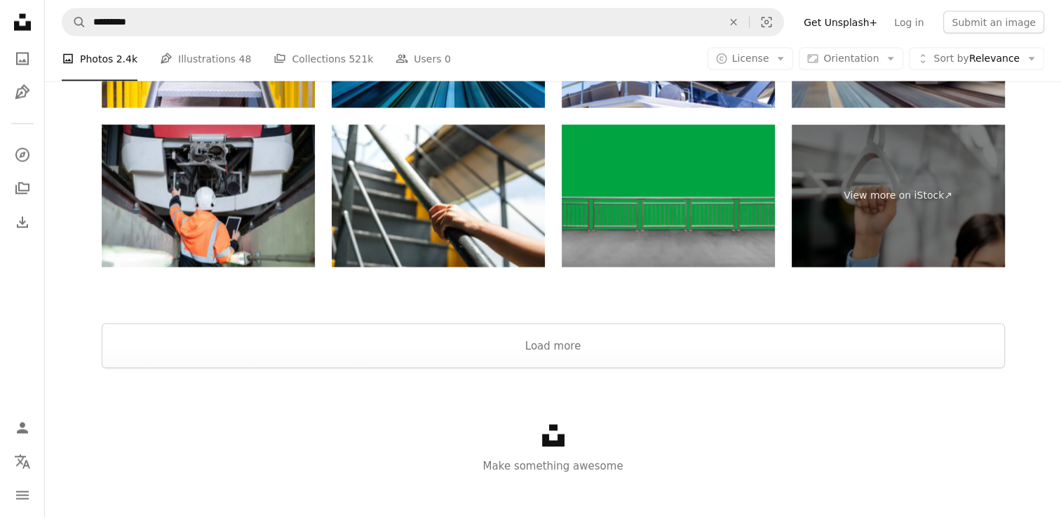
scroll to position [2843, 0]
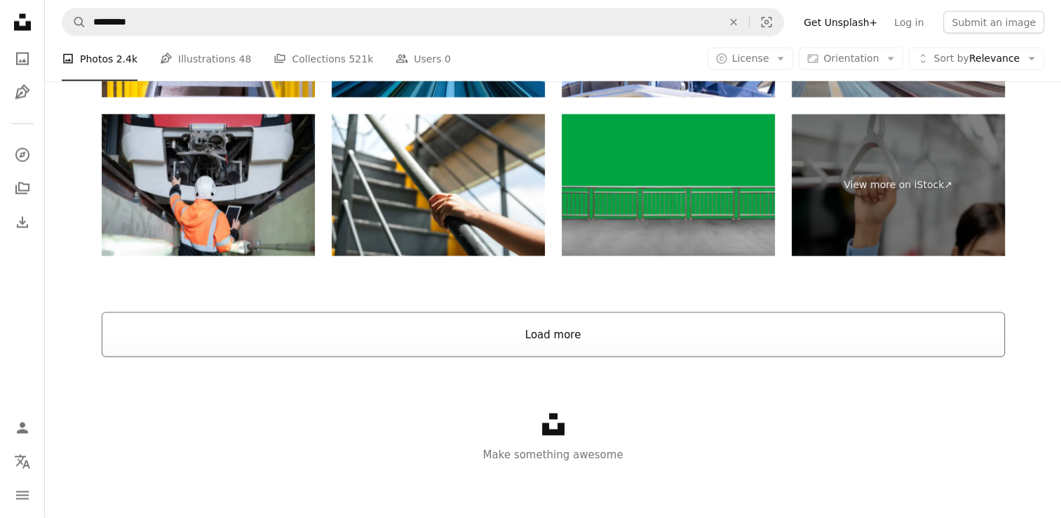
click at [578, 349] on button "Load more" at bounding box center [553, 334] width 903 height 45
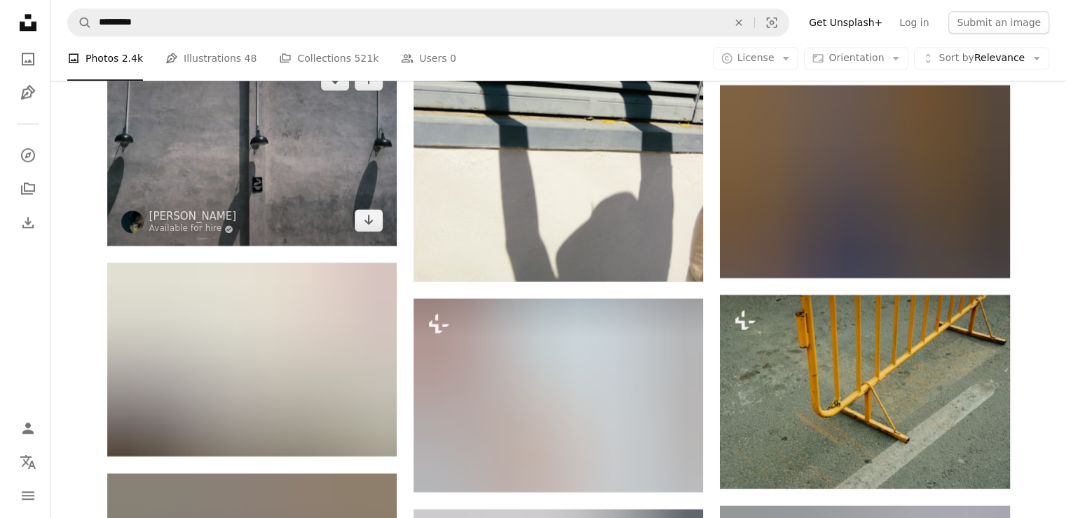
scroll to position [11991, 0]
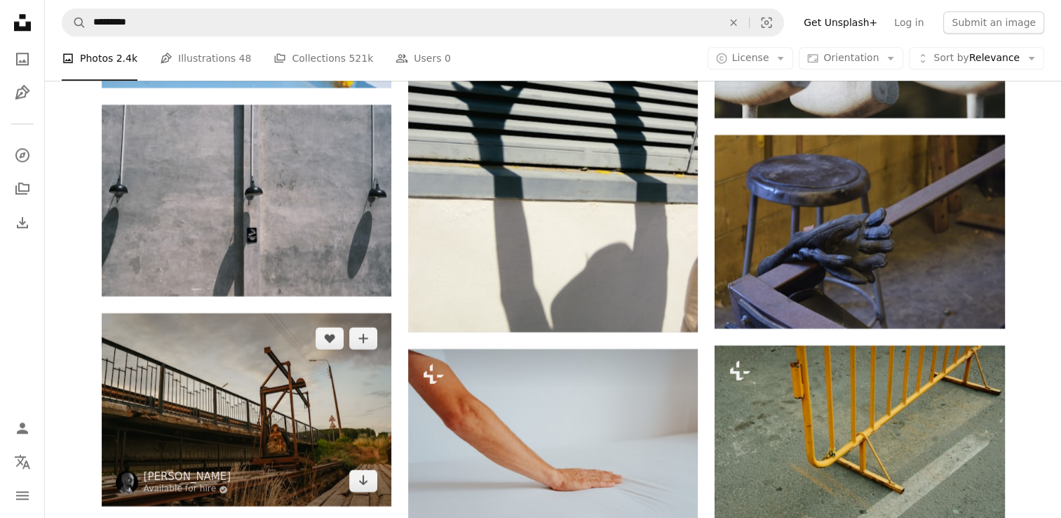
click at [232, 400] on img at bounding box center [247, 409] width 290 height 193
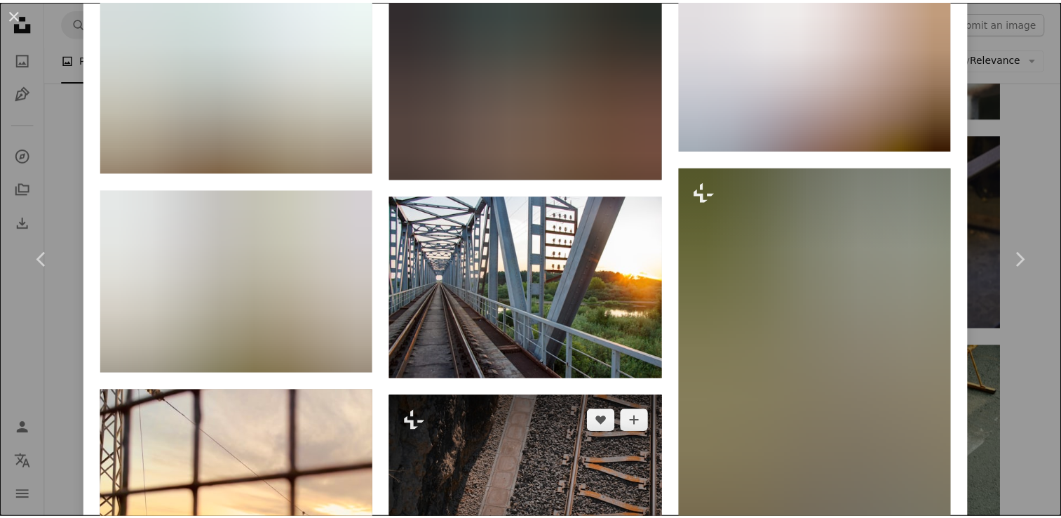
scroll to position [1473, 0]
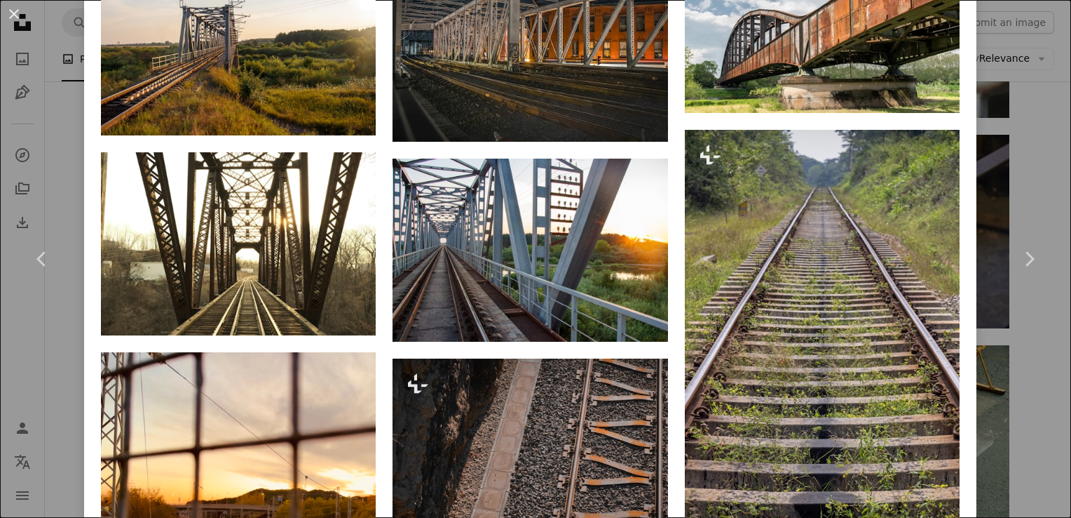
click at [1039, 404] on div "An X shape Chevron left Chevron right [PERSON_NAME] Available for hire A checkm…" at bounding box center [535, 259] width 1071 height 518
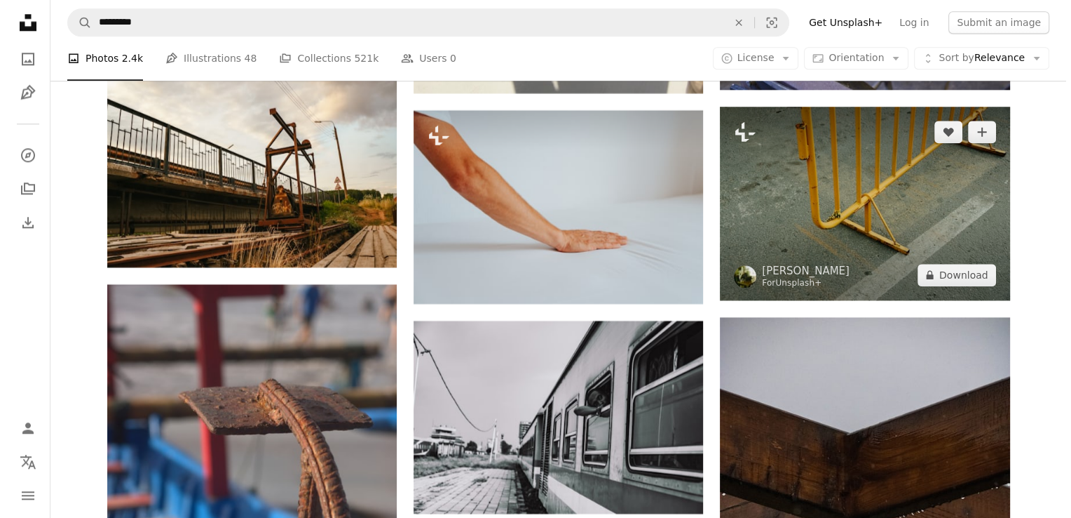
scroll to position [12131, 0]
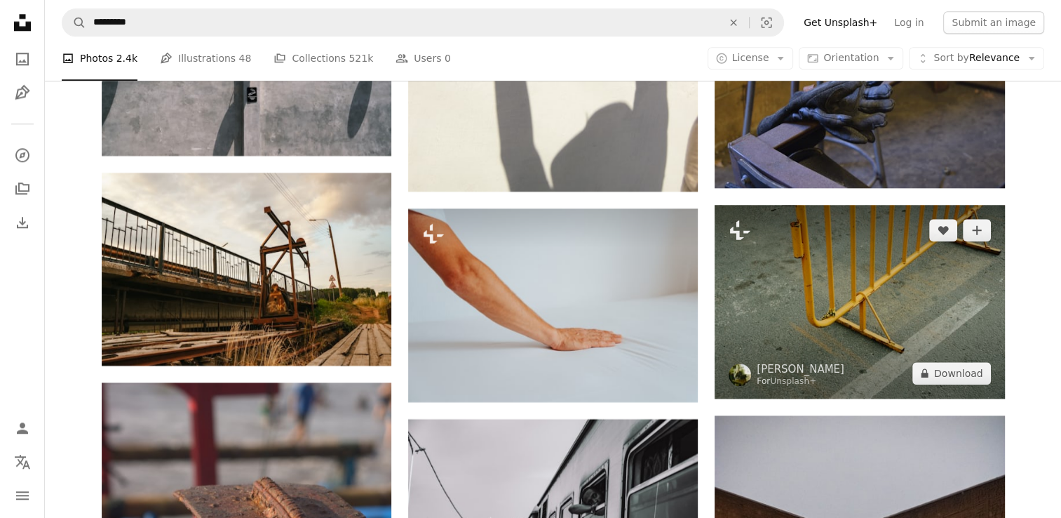
click at [831, 360] on img at bounding box center [860, 302] width 290 height 194
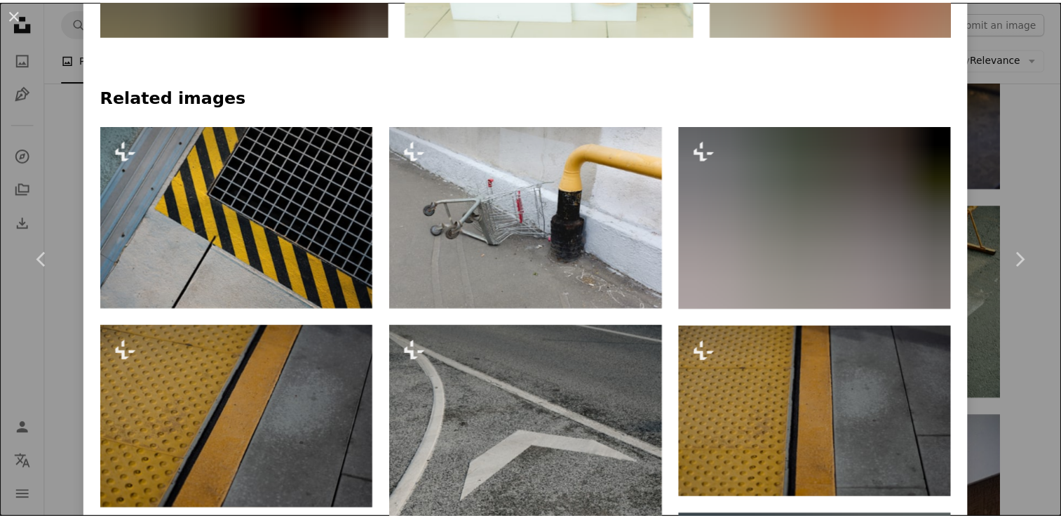
scroll to position [1052, 0]
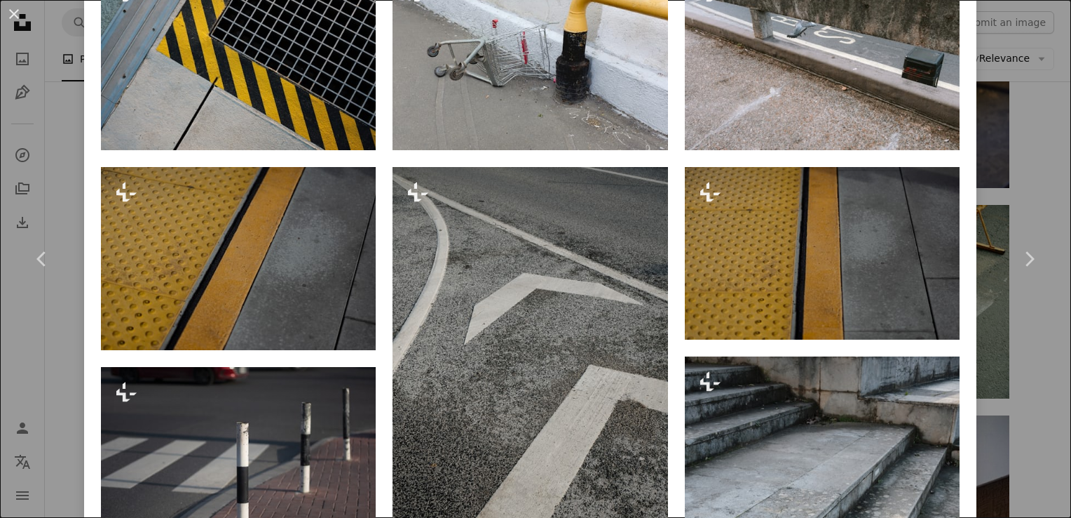
click at [1012, 421] on div "An X shape Chevron left Chevron right [PERSON_NAME] For Unsplash+ A heart A plu…" at bounding box center [535, 259] width 1071 height 518
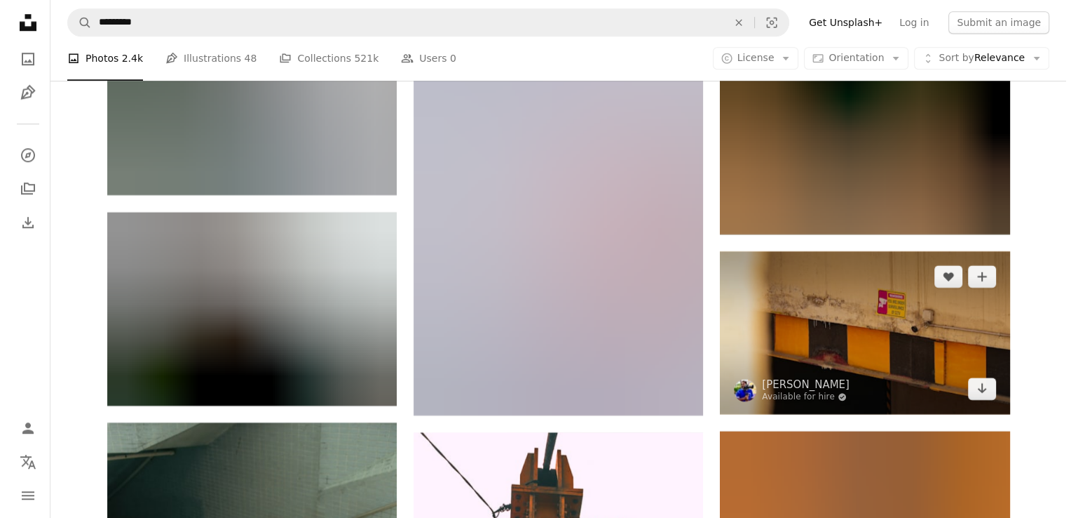
scroll to position [16970, 0]
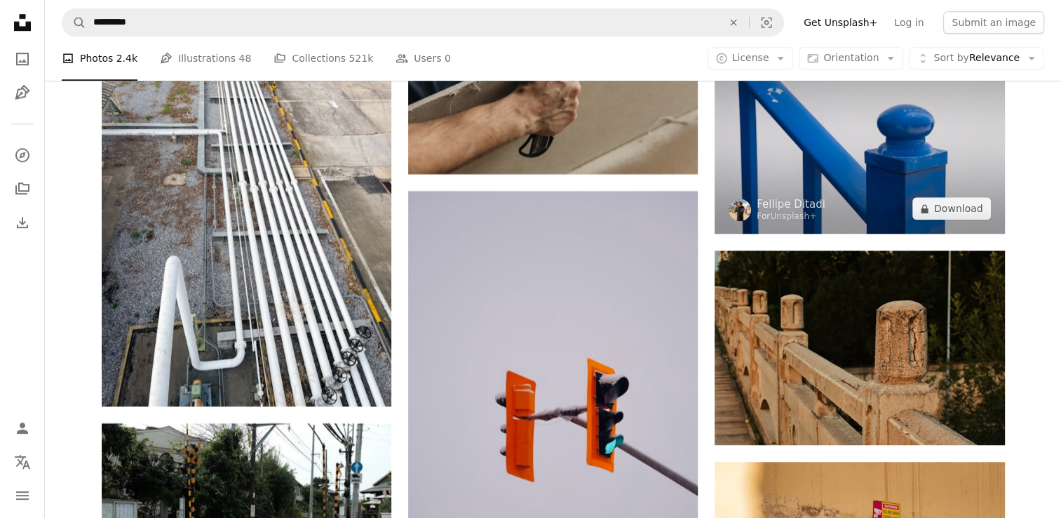
click at [757, 148] on img at bounding box center [860, 137] width 290 height 193
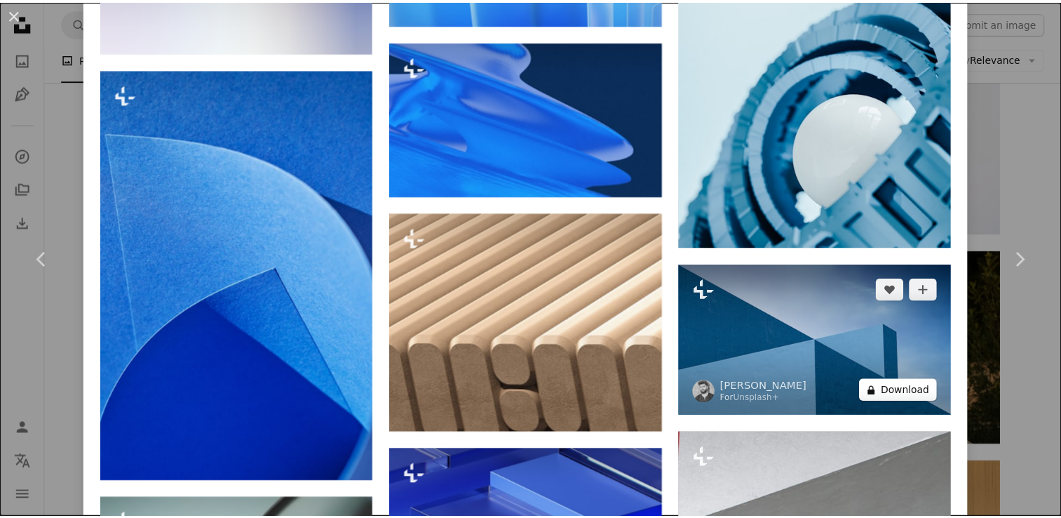
scroll to position [1402, 0]
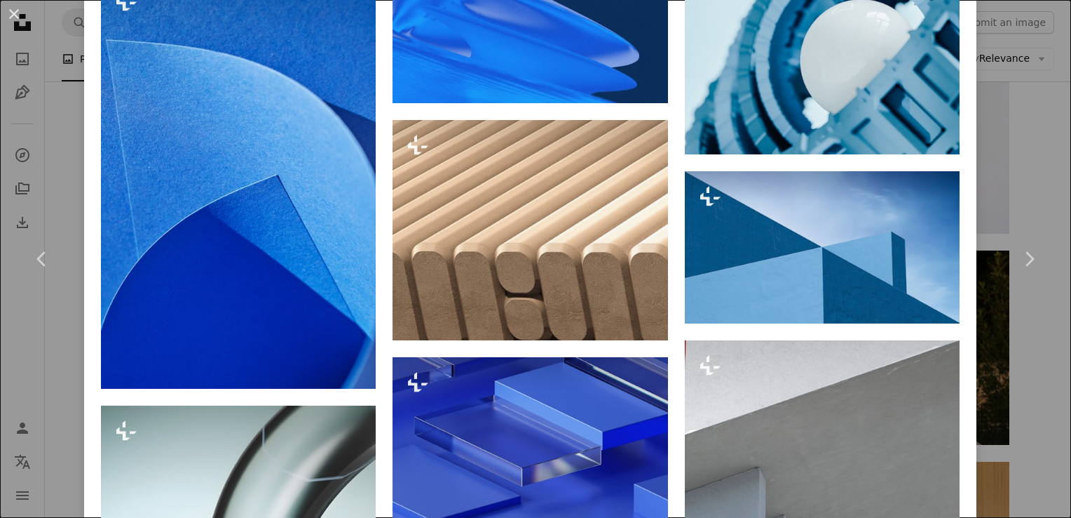
click at [996, 396] on div "An X shape Chevron left Chevron right [PERSON_NAME] For Unsplash+ A heart A plu…" at bounding box center [535, 259] width 1071 height 518
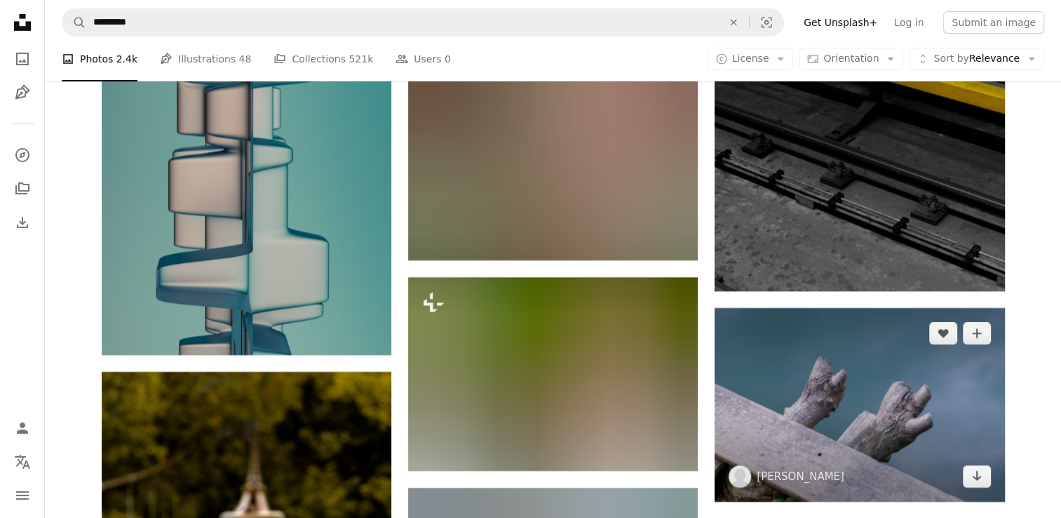
scroll to position [20686, 0]
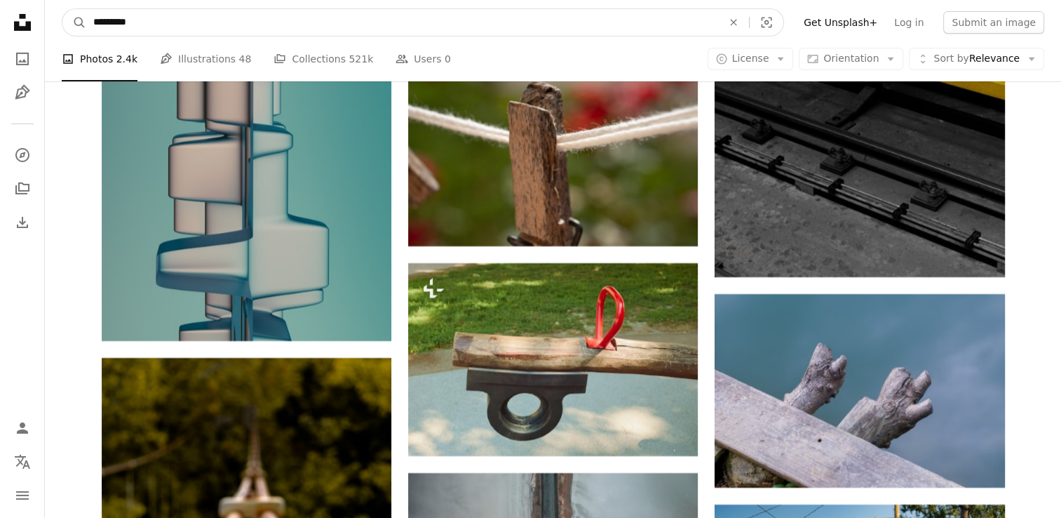
drag, startPoint x: 356, startPoint y: 29, endPoint x: 86, endPoint y: 27, distance: 269.3
click at [86, 27] on input "*********" at bounding box center [402, 22] width 632 height 27
type input "**********"
click button "A magnifying glass" at bounding box center [74, 22] width 24 height 27
